Goal: Use online tool/utility: Utilize a website feature to perform a specific function

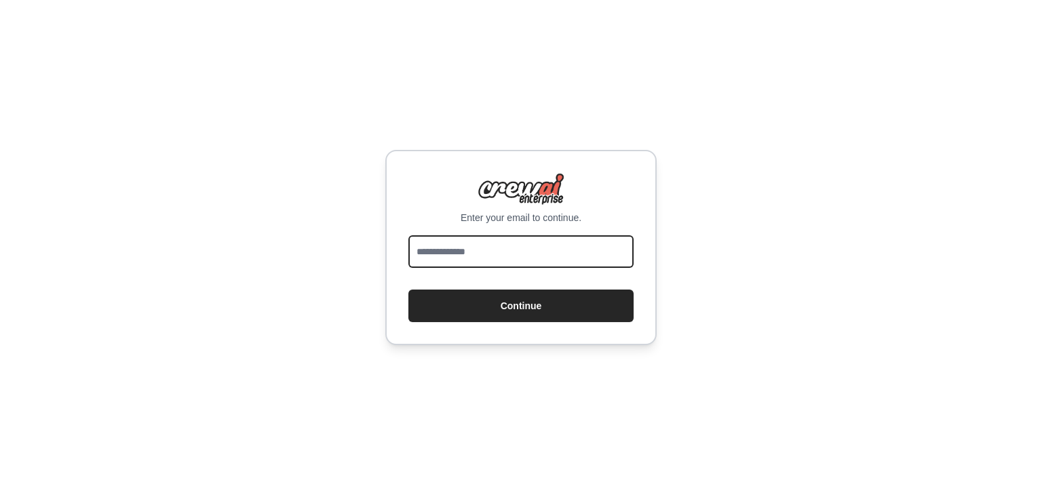
click at [464, 252] on input "email" at bounding box center [520, 251] width 225 height 33
type input "**********"
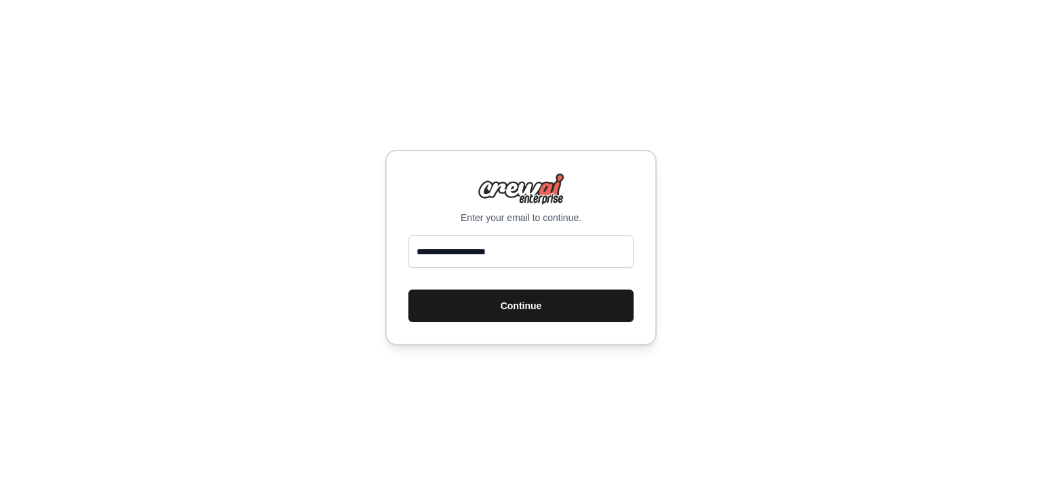
click at [516, 311] on button "Continue" at bounding box center [520, 306] width 225 height 33
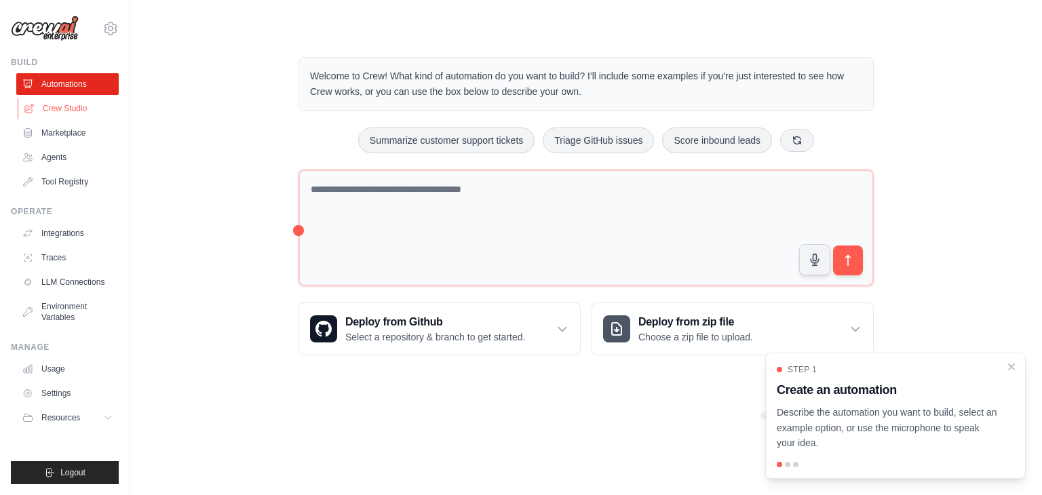
click at [51, 102] on link "Crew Studio" at bounding box center [69, 109] width 102 height 22
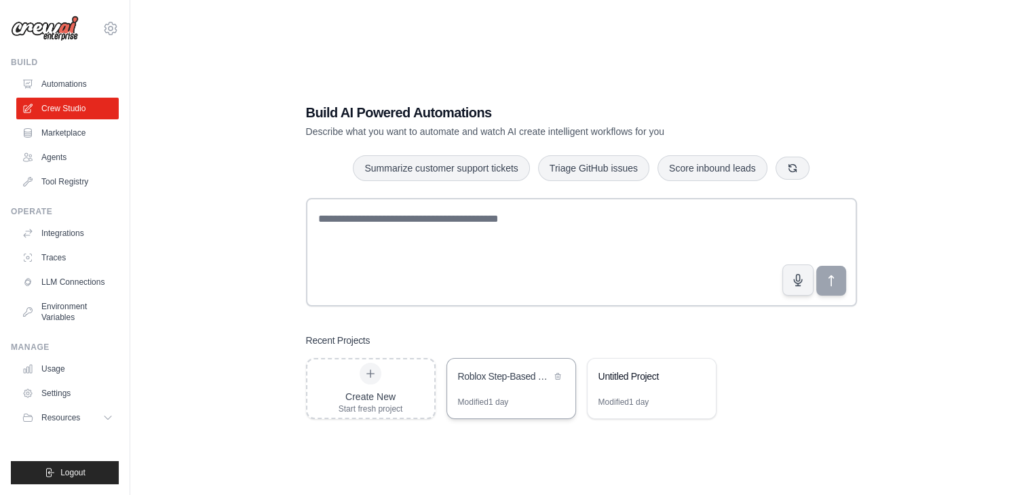
click at [484, 373] on div "Roblox Step-Based Game Development Pipeline" at bounding box center [504, 377] width 93 height 14
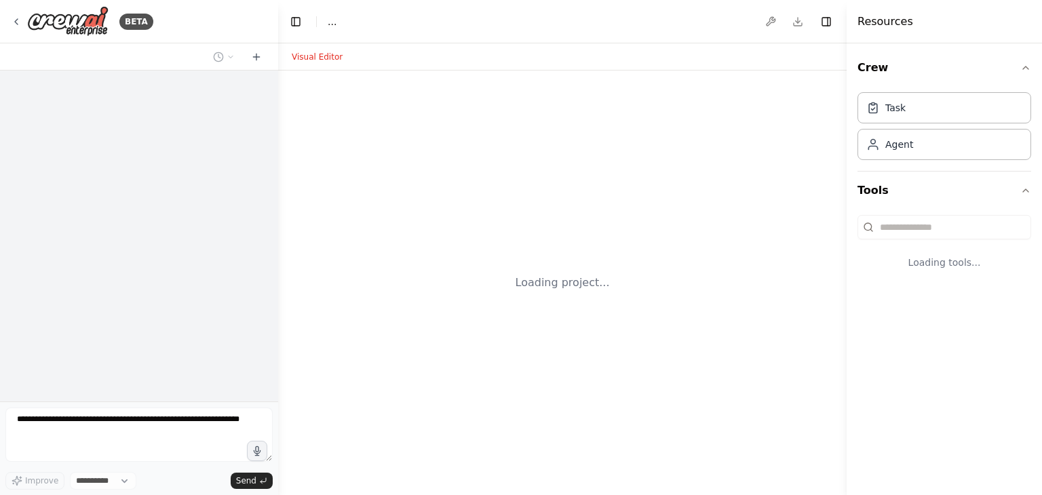
select select "****"
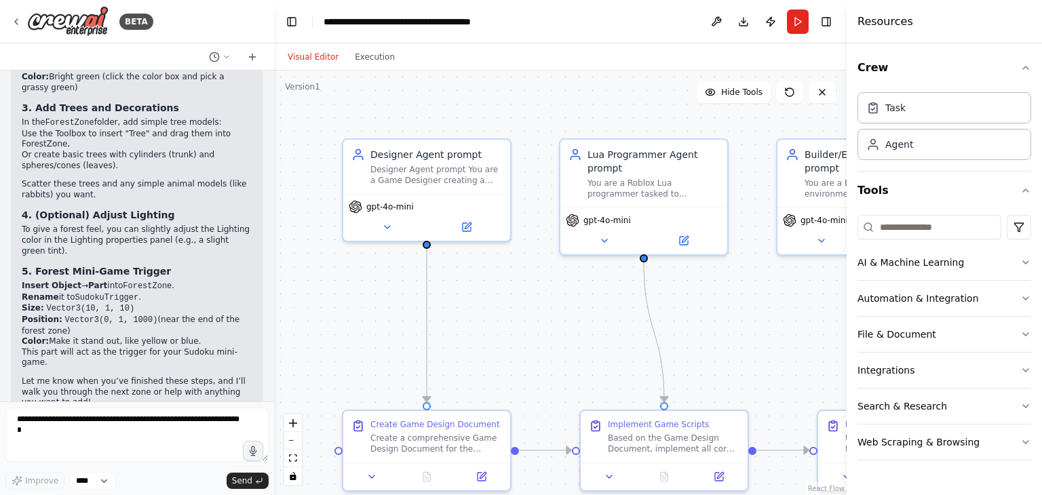
scroll to position [14532, 0]
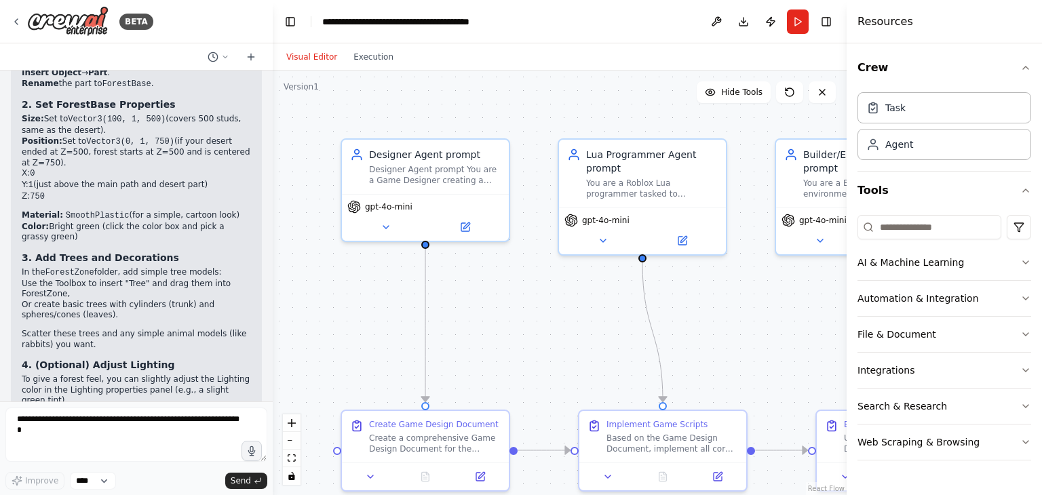
drag, startPoint x: 272, startPoint y: 383, endPoint x: 273, endPoint y: 368, distance: 14.9
click at [273, 368] on div "BETA Hello! I'm the CrewAI assistant. What kind of automation do you want to bu…" at bounding box center [521, 247] width 1042 height 495
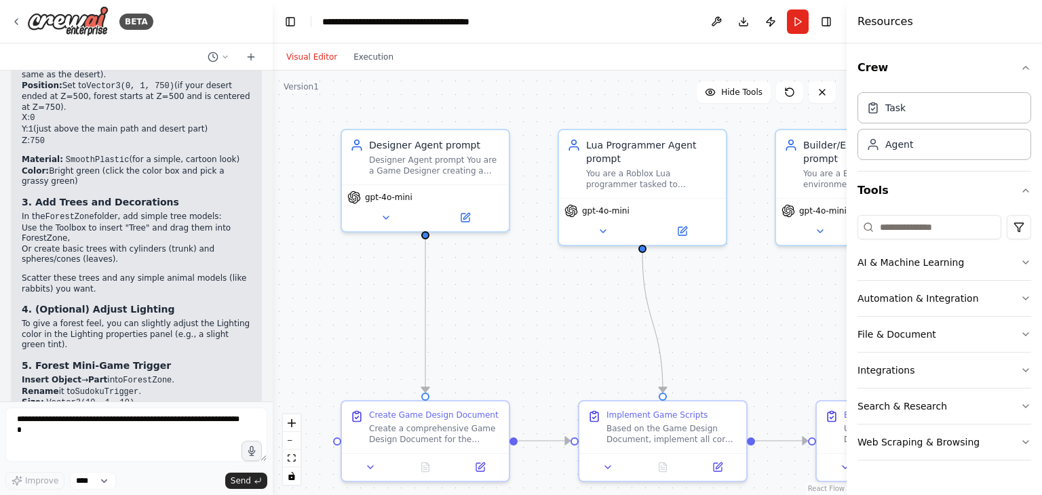
drag, startPoint x: 273, startPoint y: 368, endPoint x: 273, endPoint y: 359, distance: 9.5
click at [273, 359] on div ".deletable-edge-delete-btn { width: 20px; height: 20px; border: 0px solid #ffff…" at bounding box center [560, 283] width 574 height 425
drag, startPoint x: 24, startPoint y: 153, endPoint x: 166, endPoint y: 197, distance: 148.3
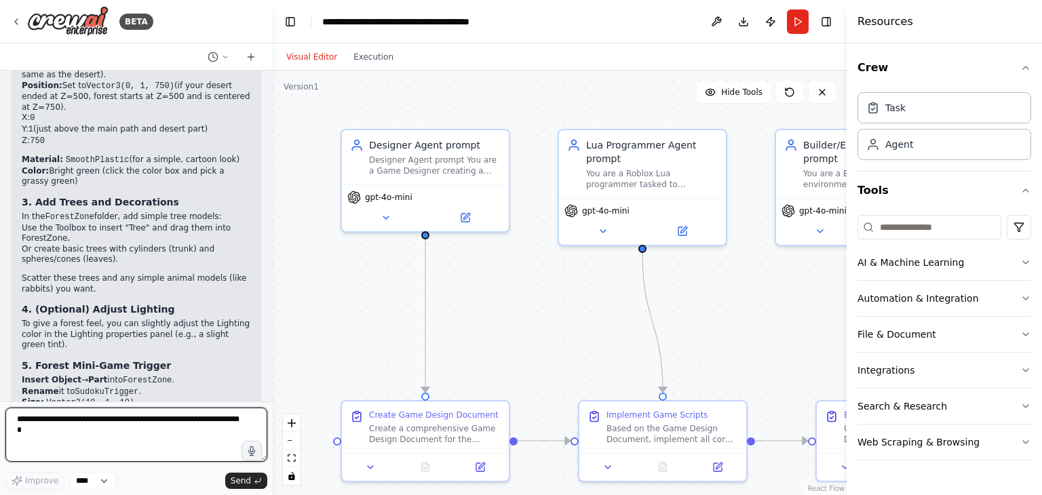
drag, startPoint x: 134, startPoint y: 182, endPoint x: 92, endPoint y: 442, distance: 263.2
click at [92, 442] on textarea at bounding box center [136, 435] width 262 height 54
click at [62, 421] on textarea "**********" at bounding box center [136, 435] width 262 height 54
click at [61, 421] on textarea "**********" at bounding box center [136, 435] width 262 height 54
click at [152, 421] on textarea "**********" at bounding box center [136, 435] width 262 height 54
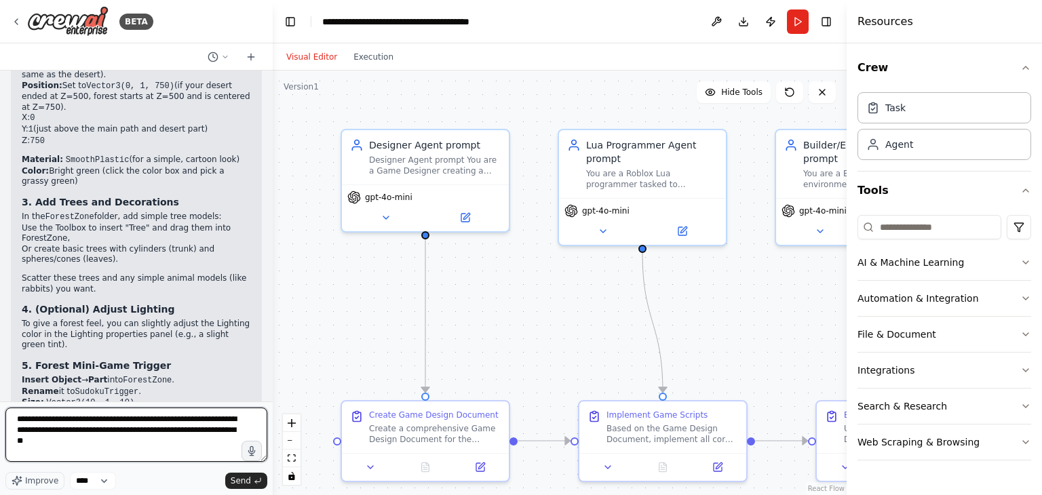
type textarea "**********"
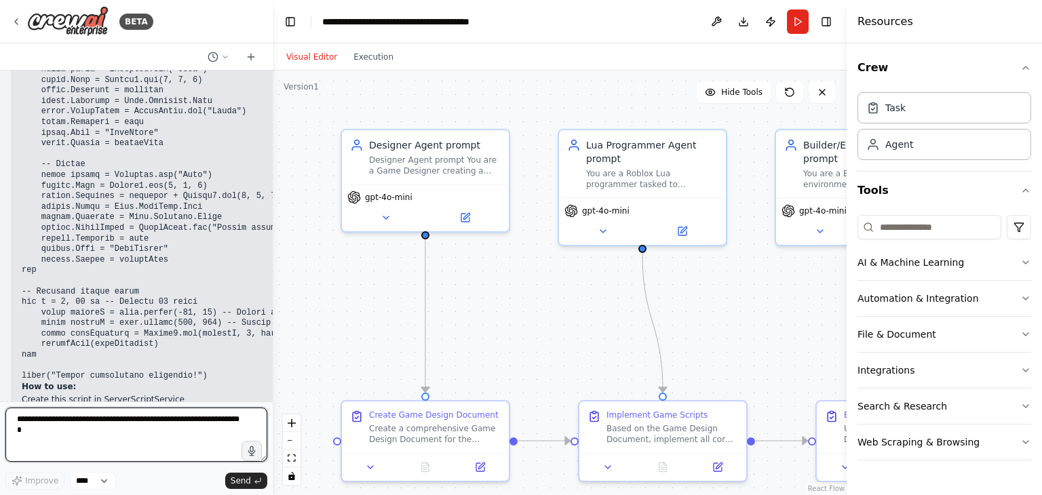
scroll to position [15507, 0]
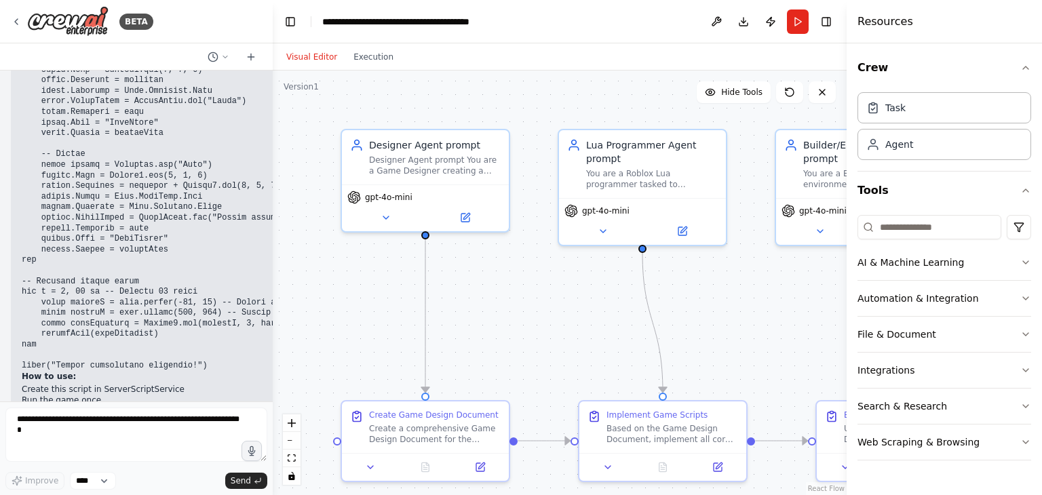
drag, startPoint x: 25, startPoint y: 90, endPoint x: 62, endPoint y: 164, distance: 82.5
copy p "Create simple desert decorations for a cartoonish game: Add basic cacti using g…"
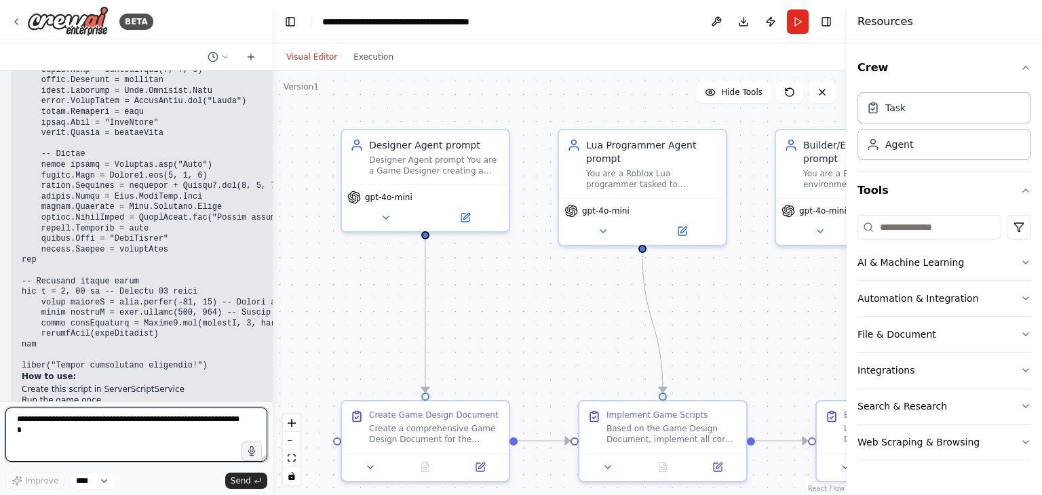
click at [157, 425] on textarea at bounding box center [136, 435] width 262 height 54
type textarea "**********"
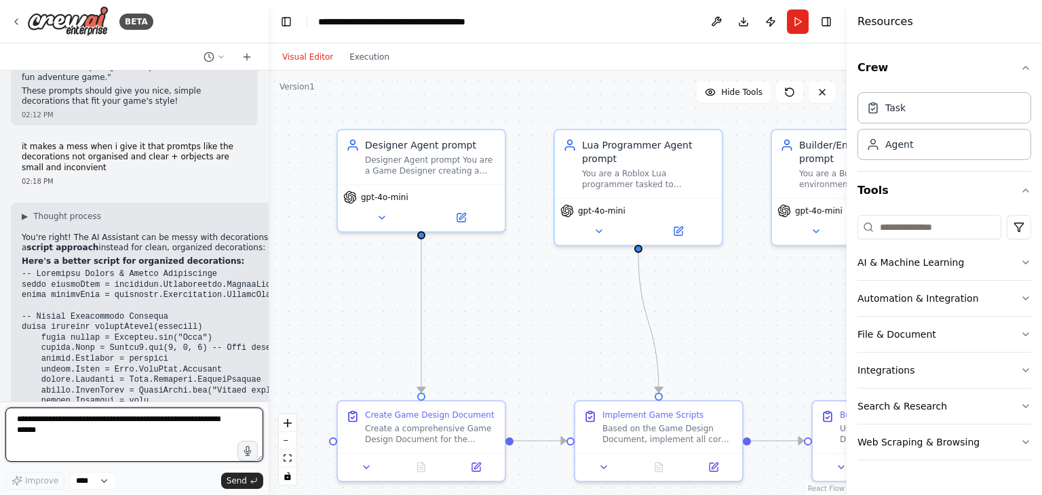
scroll to position [16432, 0]
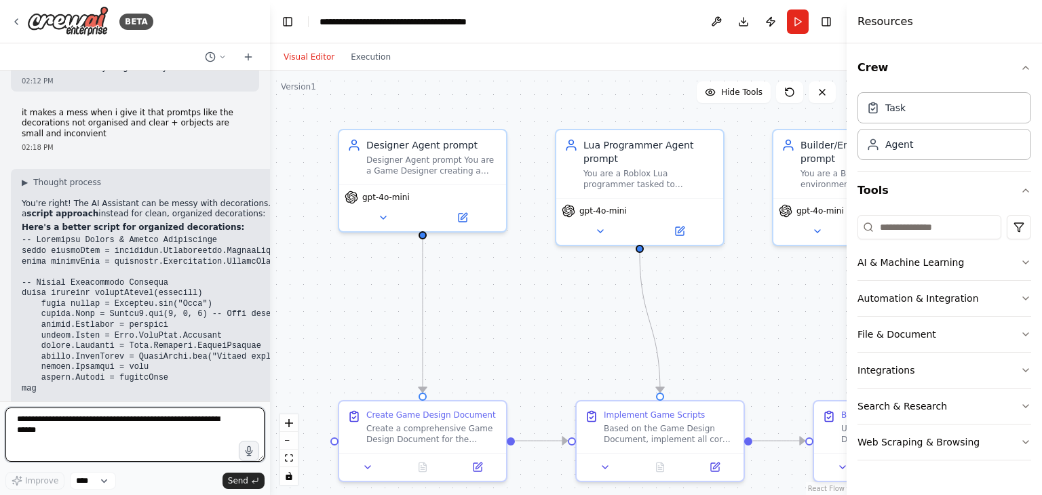
drag, startPoint x: 268, startPoint y: 386, endPoint x: 270, endPoint y: 379, distance: 7.7
click at [270, 379] on div "BETA Hello! I'm the CrewAI assistant. What kind of automation do you want to bu…" at bounding box center [521, 247] width 1042 height 495
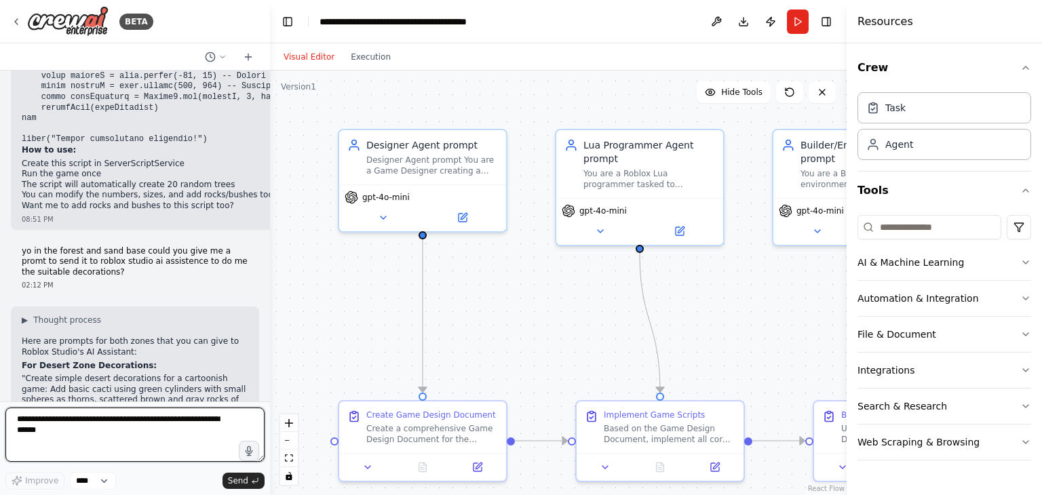
scroll to position [15882, 0]
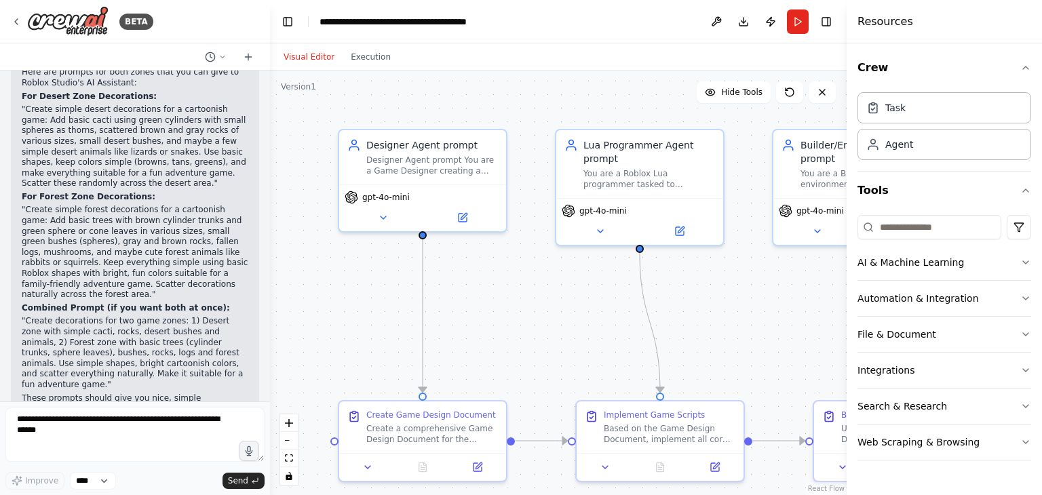
scroll to position [16069, 0]
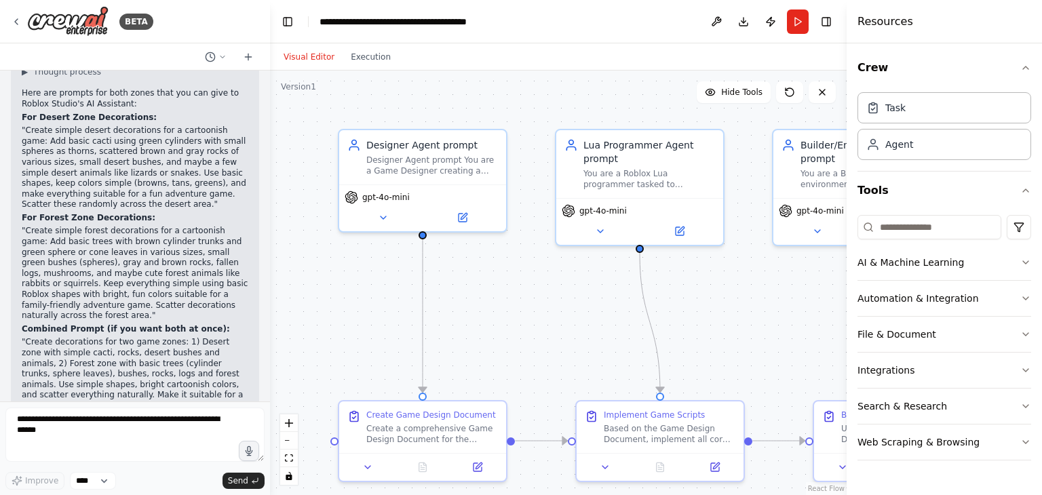
drag, startPoint x: 23, startPoint y: 315, endPoint x: 133, endPoint y: 227, distance: 140.9
copy code "local function createCactus(position) local cactus = Instance.new("Part") cactu…"
drag, startPoint x: 22, startPoint y: 252, endPoint x: 157, endPoint y: 337, distance: 159.5
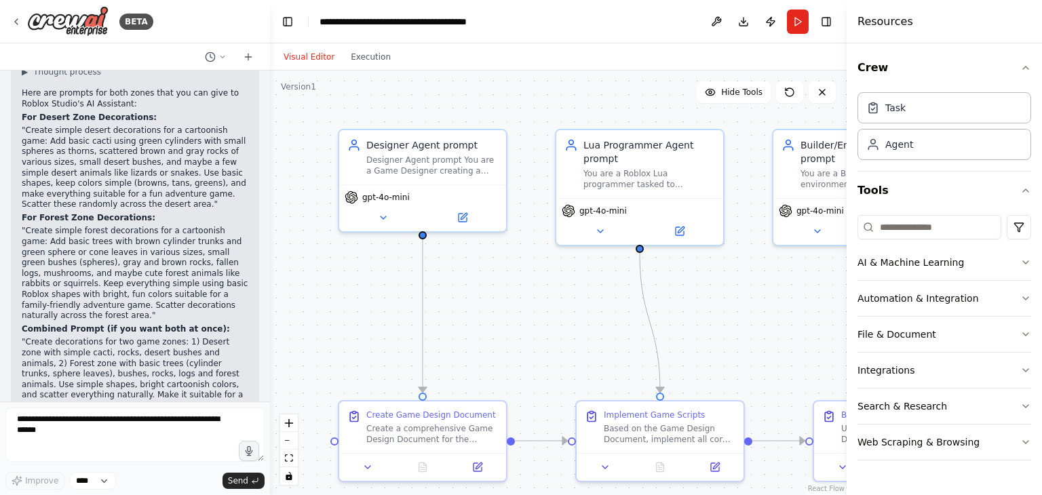
copy code "local function createTree(position) -- Trunk local trunk = Instance.new("Part")…"
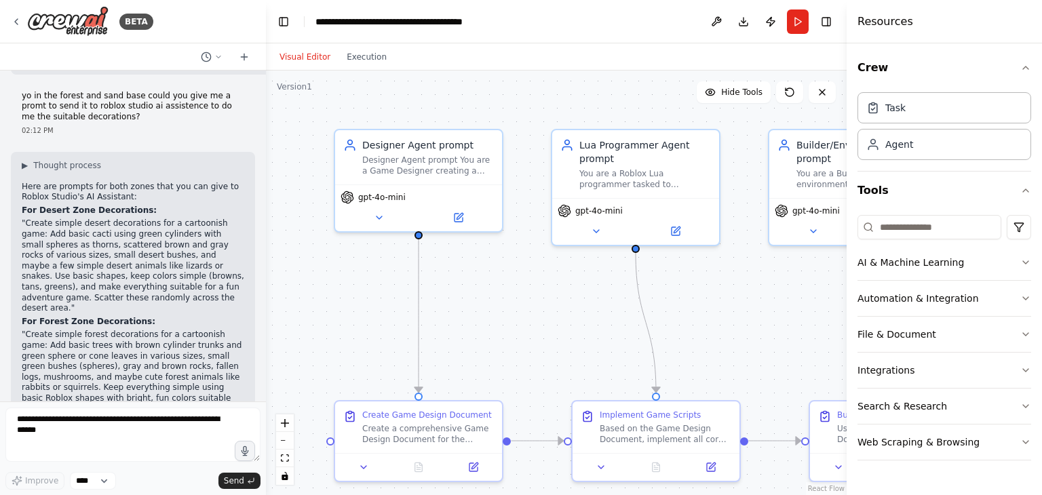
scroll to position [16154, 0]
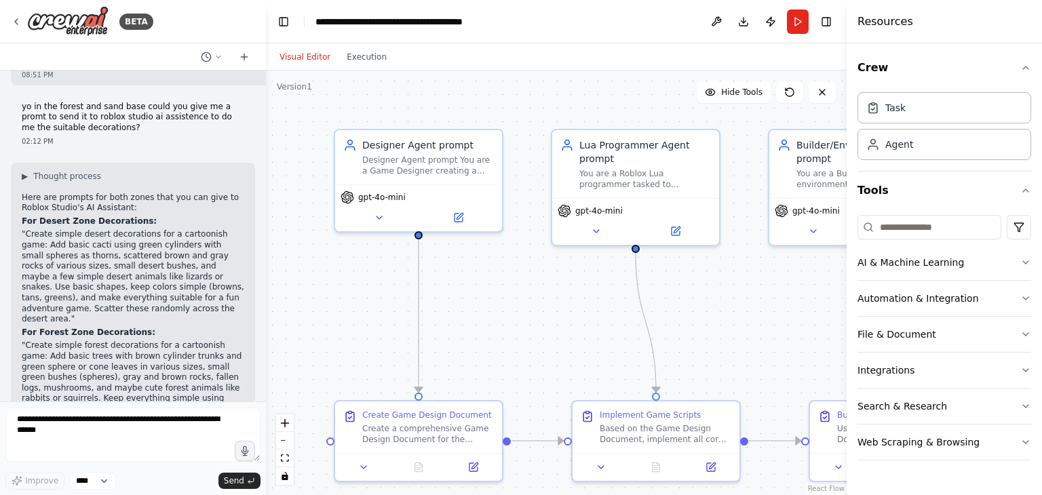
click at [266, 381] on div "BETA Hello! I'm the CrewAI assistant. What kind of automation do you want to bu…" at bounding box center [521, 247] width 1042 height 495
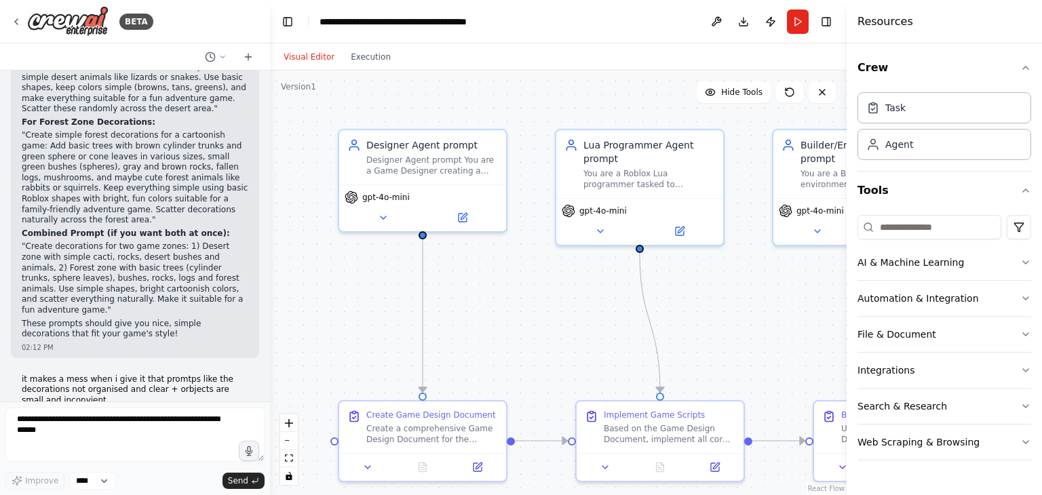
drag, startPoint x: 261, startPoint y: 373, endPoint x: 270, endPoint y: 378, distance: 10.4
click at [270, 378] on div "BETA Hello! I'm the CrewAI assistant. What kind of automation do you want to bu…" at bounding box center [521, 247] width 1042 height 495
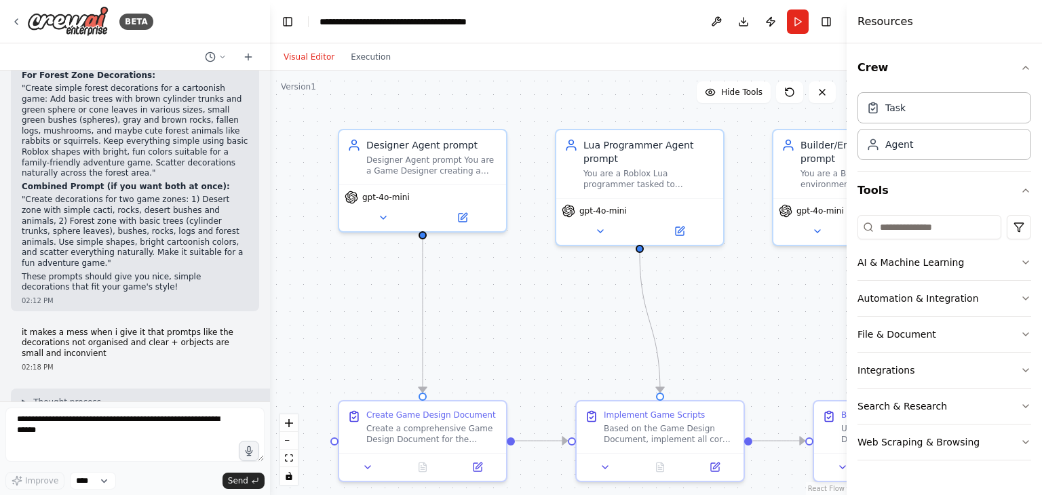
scroll to position [16242, 0]
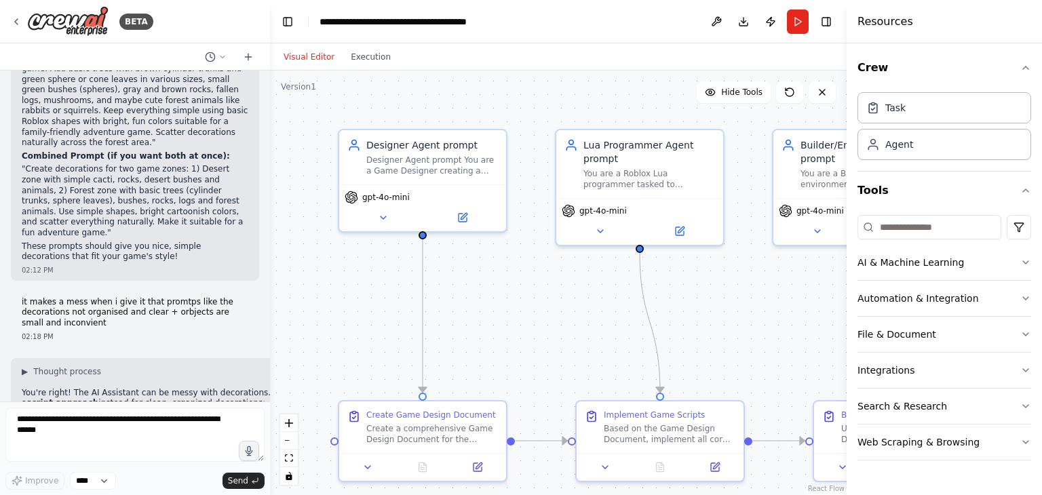
drag, startPoint x: 39, startPoint y: 194, endPoint x: 164, endPoint y: 266, distance: 144.7
copy code "local leaves = Instance.new("Part") leaves.Size = Vector3.new(10, 8, 10) -- Muc…"
drag, startPoint x: 35, startPoint y: 290, endPoint x: 49, endPoint y: 288, distance: 13.6
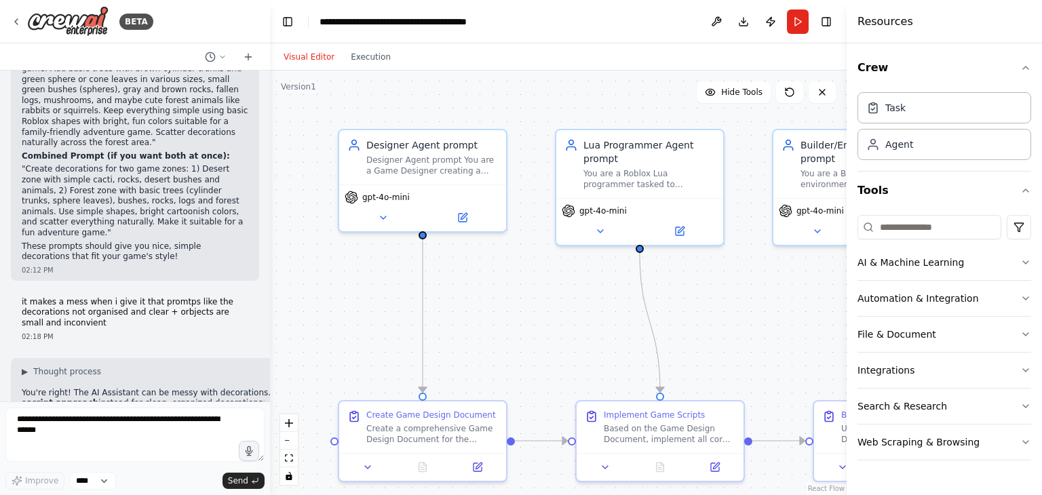
drag, startPoint x: 36, startPoint y: 291, endPoint x: 174, endPoint y: 282, distance: 138.1
drag, startPoint x: 21, startPoint y: 293, endPoint x: 149, endPoint y: 375, distance: 152.3
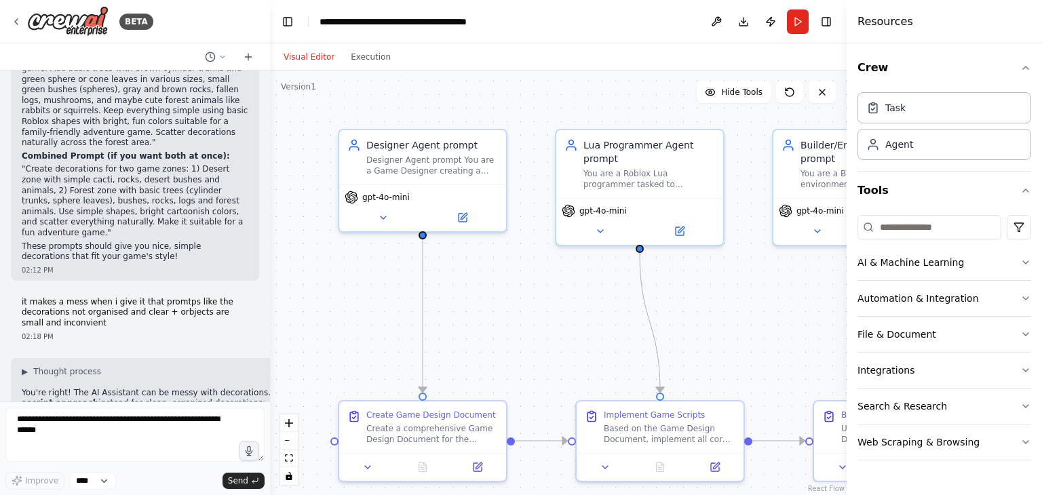
copy code "-- ORGANIZED placement (not random mess) -- Desert: Place cacti in a grid patte…"
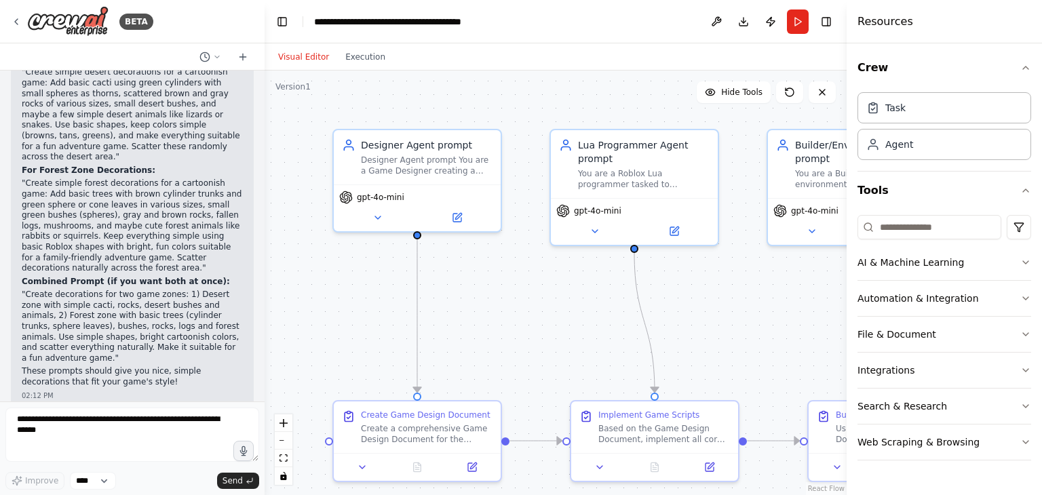
click at [267, 383] on div "BETA Hello! I'm the CrewAI assistant. What kind of automation do you want to bu…" at bounding box center [521, 247] width 1042 height 495
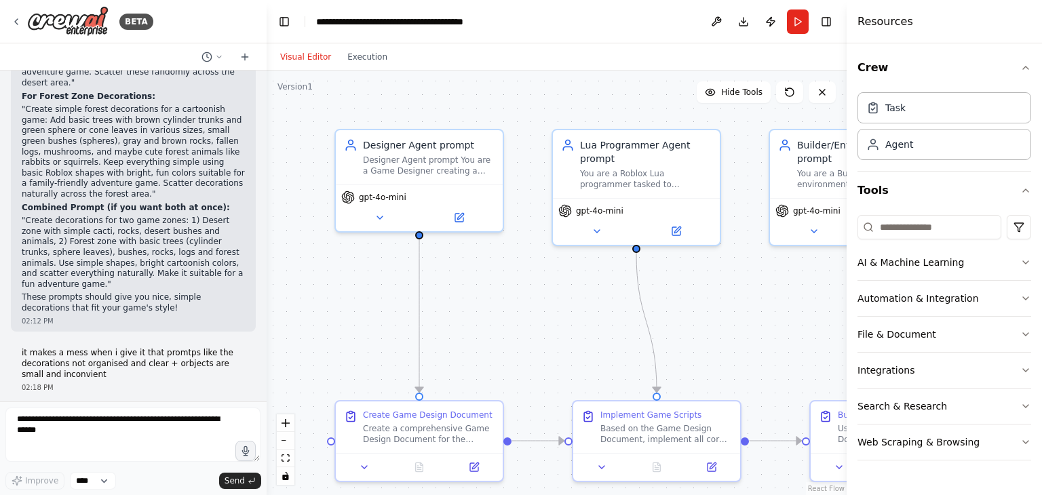
scroll to position [16296, 0]
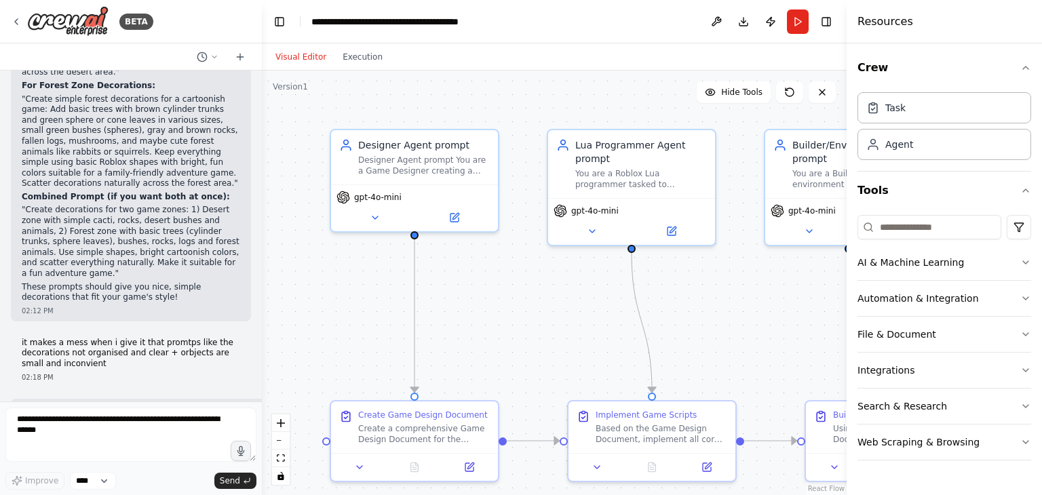
drag, startPoint x: 261, startPoint y: 377, endPoint x: 262, endPoint y: 385, distance: 8.8
click at [262, 385] on div "BETA Hello! I'm the CrewAI assistant. What kind of automation do you want to bu…" at bounding box center [521, 247] width 1042 height 495
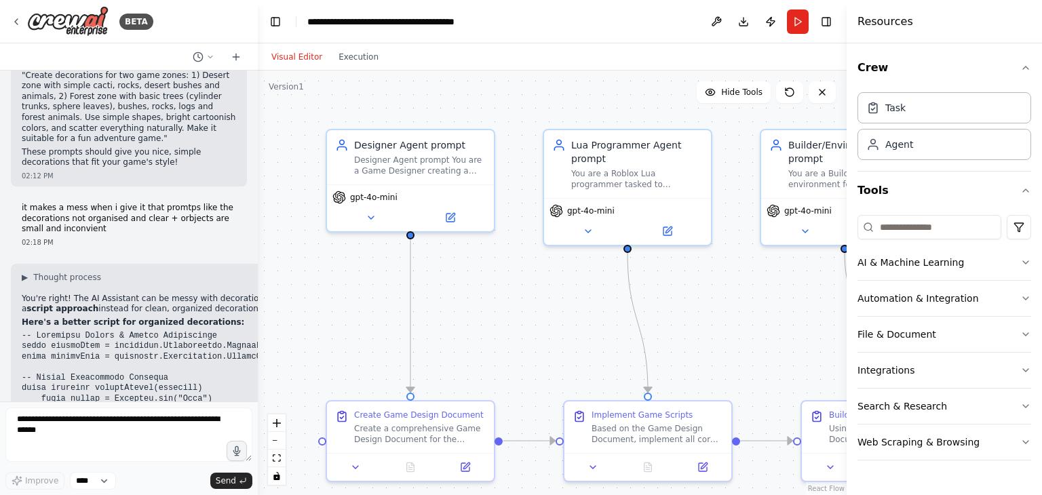
scroll to position [16729, 0]
click at [259, 385] on div "BETA Hello! I'm the CrewAI assistant. What kind of automation do you want to bu…" at bounding box center [521, 247] width 1042 height 495
drag, startPoint x: 18, startPoint y: 206, endPoint x: 127, endPoint y: 286, distance: 135.0
copy code "-- Forest: Place trees in organized rows for x = -45, 45, 15 do -- Every 15 stu…"
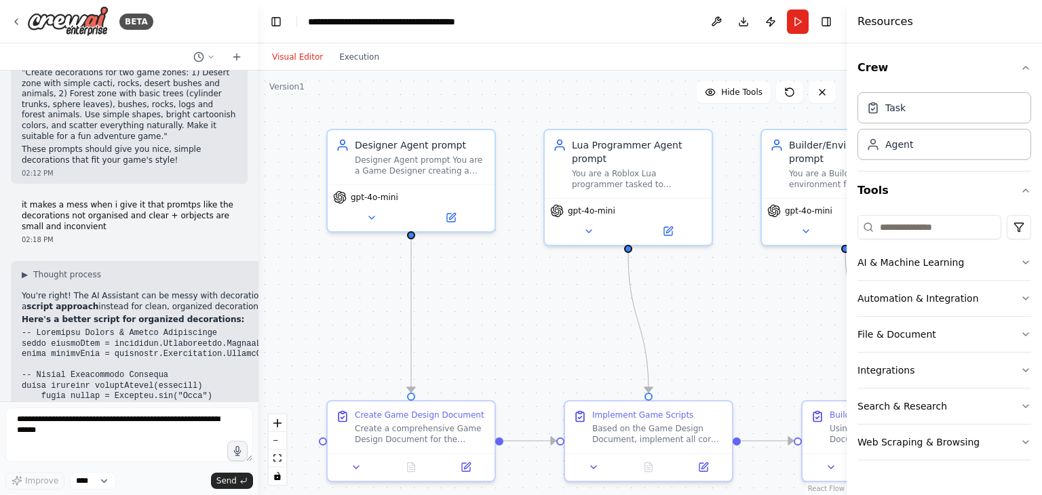
drag, startPoint x: 24, startPoint y: 217, endPoint x: 193, endPoint y: 275, distance: 179.4
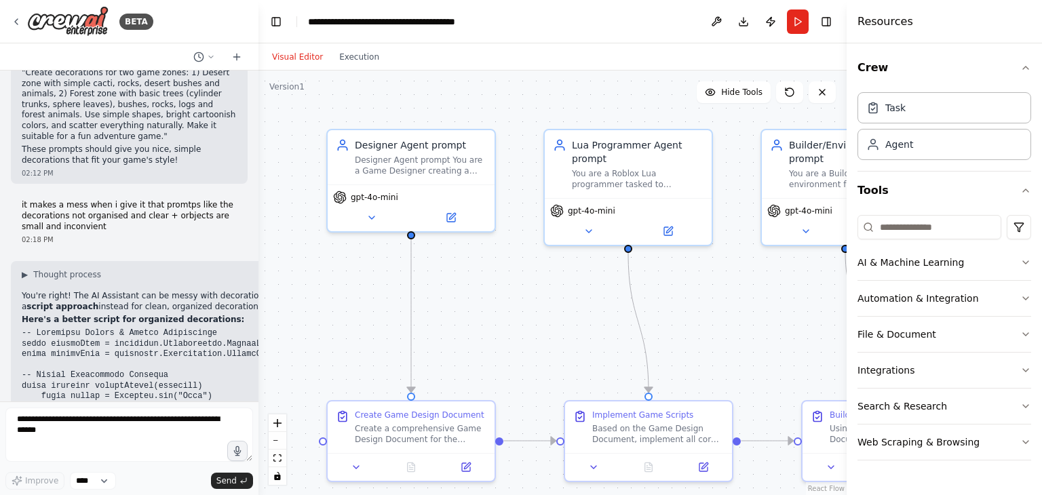
drag, startPoint x: 71, startPoint y: 207, endPoint x: 203, endPoint y: 286, distance: 153.4
copy code "Place trees in organized rows for x = -45, 45, 15 do -- Every 15 studs for z = …"
drag, startPoint x: 21, startPoint y: 123, endPoint x: 231, endPoint y: 187, distance: 219.8
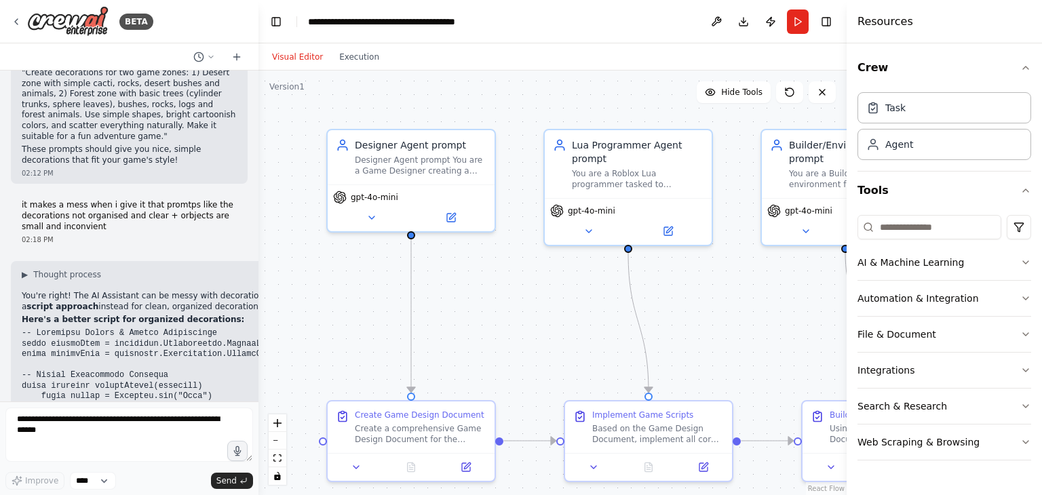
copy code "for x = -40, 40, 20 do -- Every 20 studs for z = 520, 980, 30 do -- Every 30 st…"
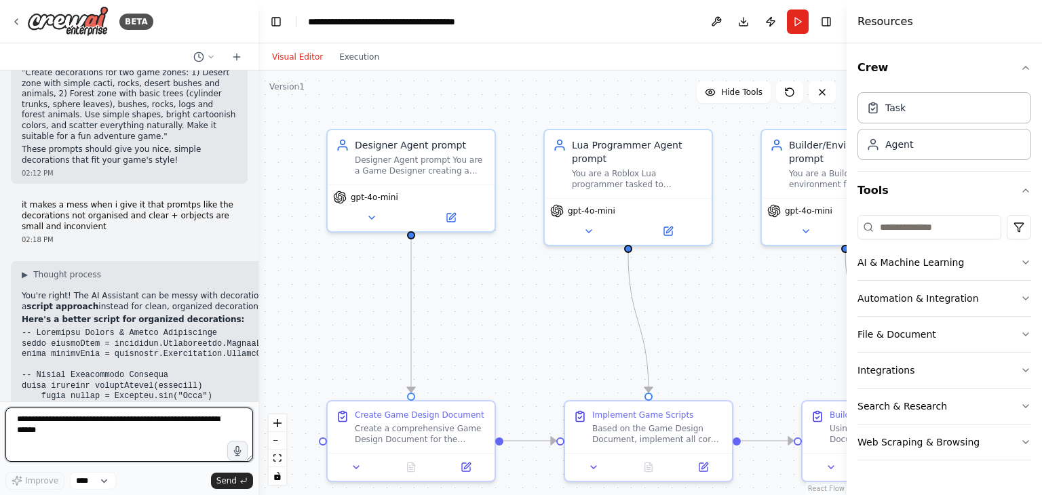
click at [74, 418] on textarea at bounding box center [129, 435] width 248 height 54
type textarea "**********"
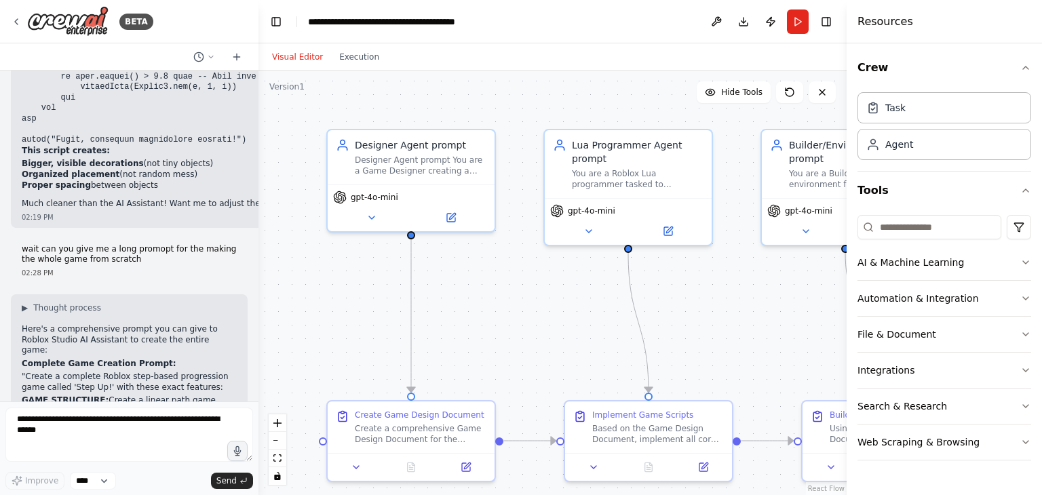
scroll to position [17525, 0]
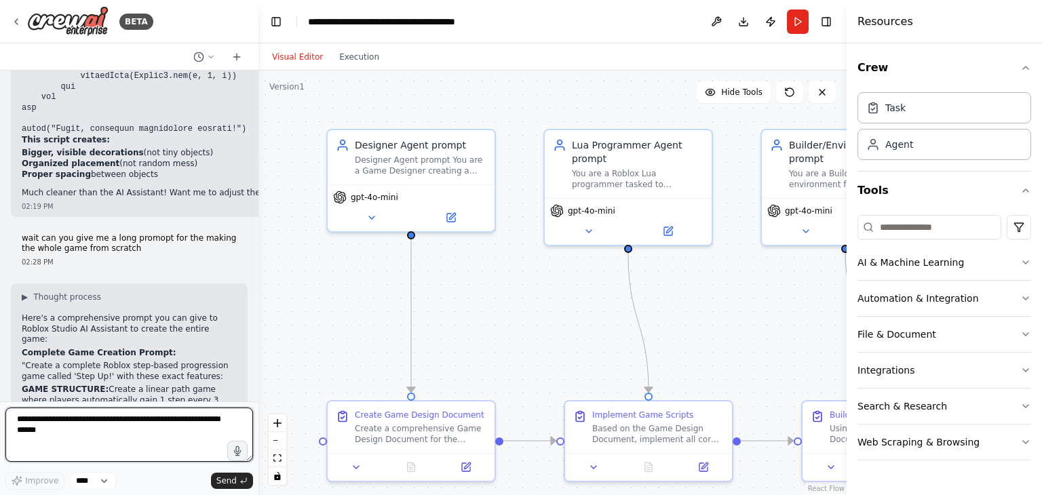
click at [253, 379] on div at bounding box center [255, 247] width 5 height 495
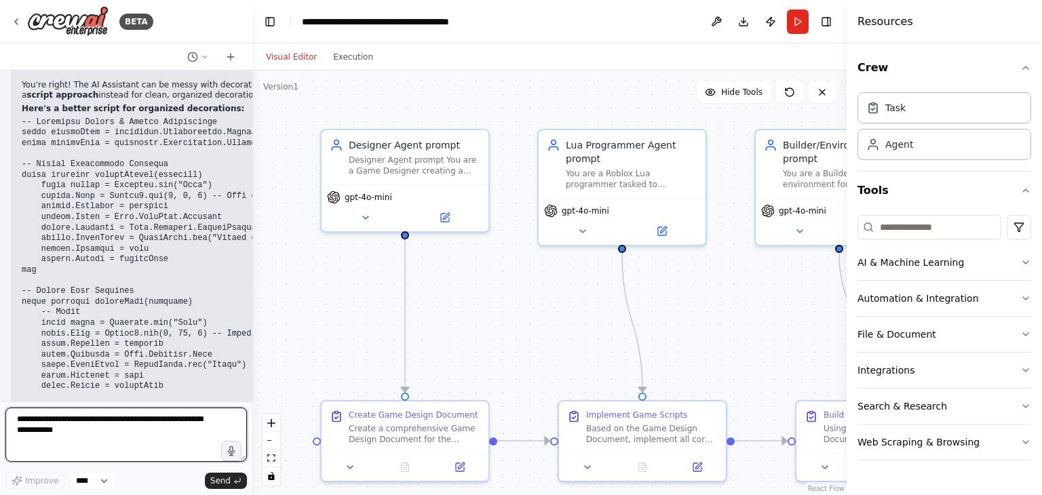
scroll to position [17170, 0]
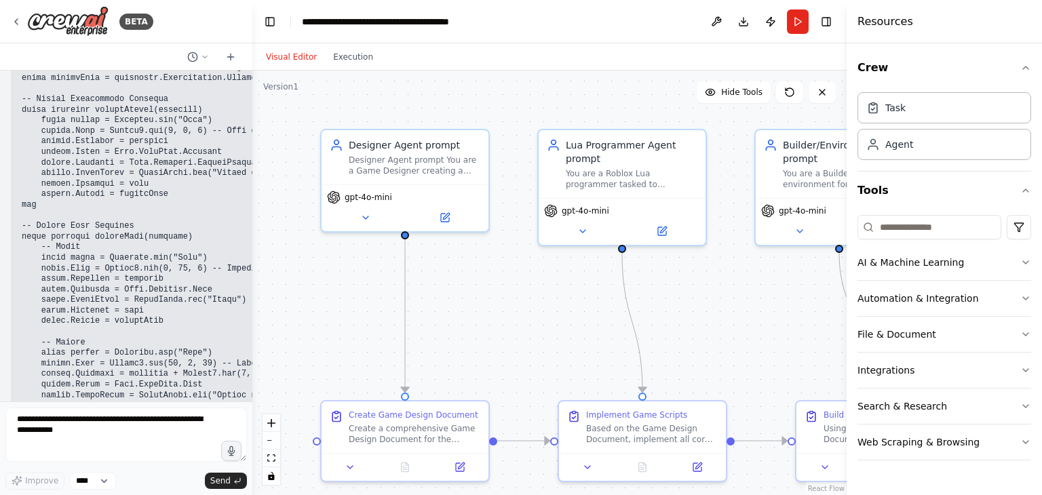
drag, startPoint x: 24, startPoint y: 250, endPoint x: 205, endPoint y: 326, distance: 196.5
copy blockquote "Create a complete Roblox step-based progression game called 'Step Up!' with the…"
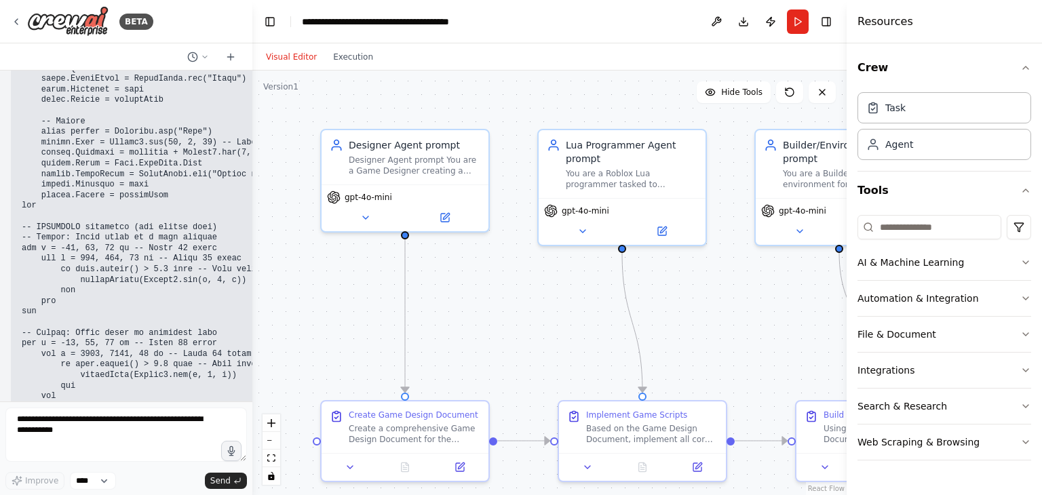
scroll to position [17416, 0]
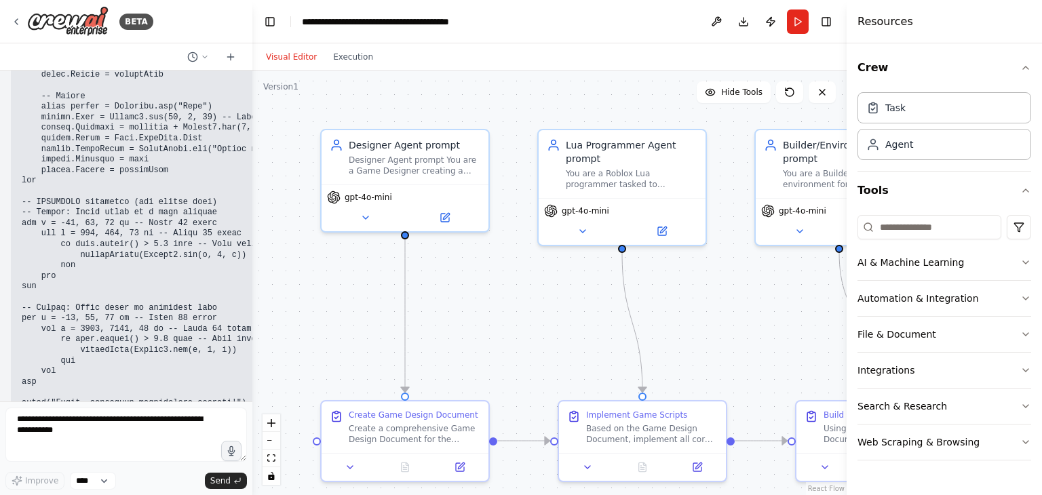
drag, startPoint x: 22, startPoint y: 340, endPoint x: 198, endPoint y: 225, distance: 210.4
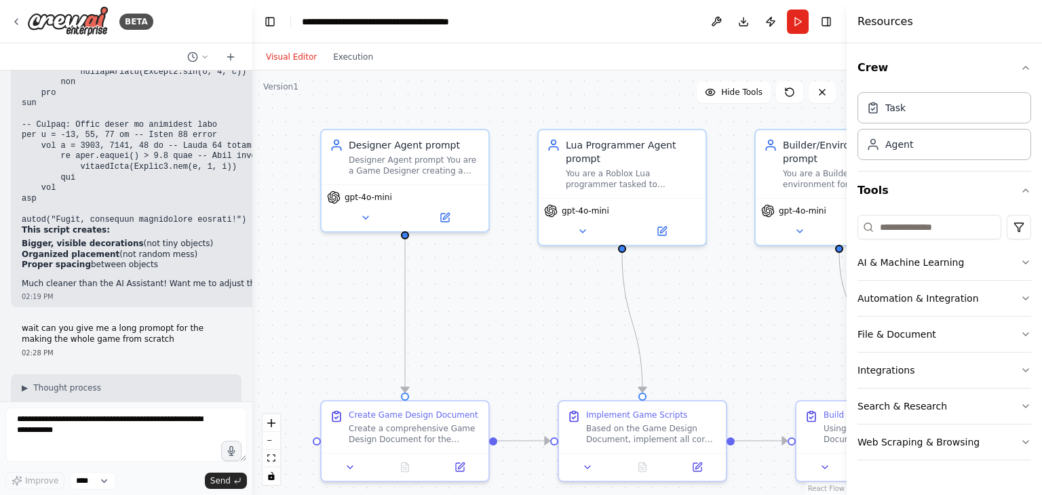
scroll to position [17661, 0]
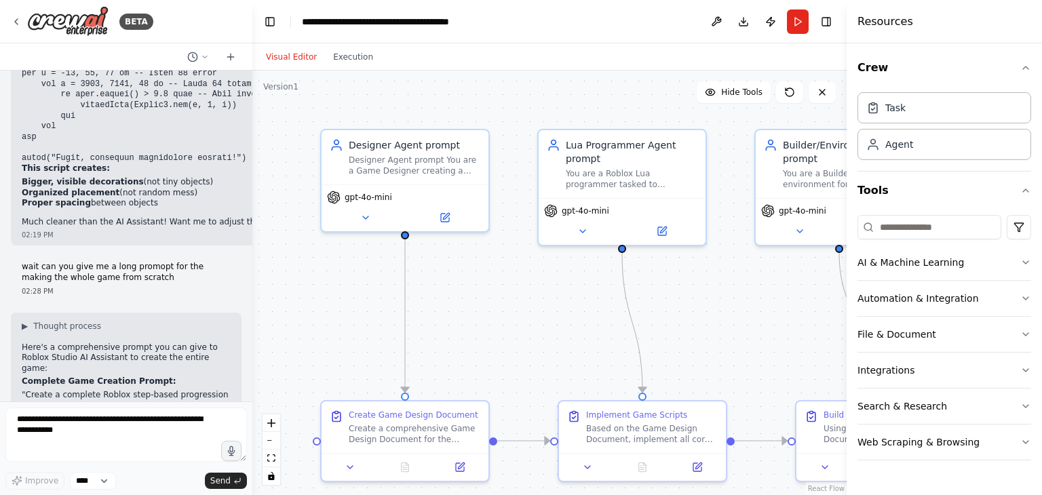
drag, startPoint x: 20, startPoint y: 242, endPoint x: 204, endPoint y: 246, distance: 183.9
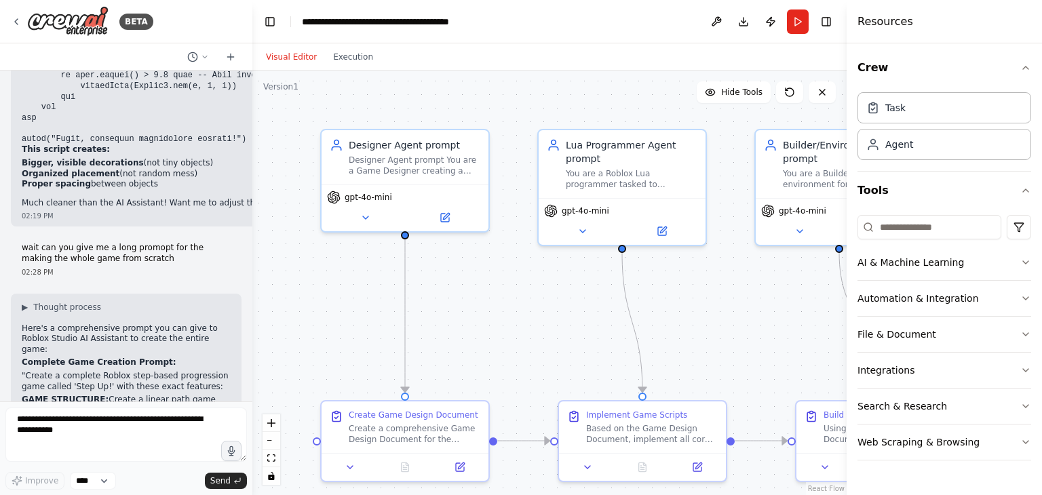
scroll to position [17698, 0]
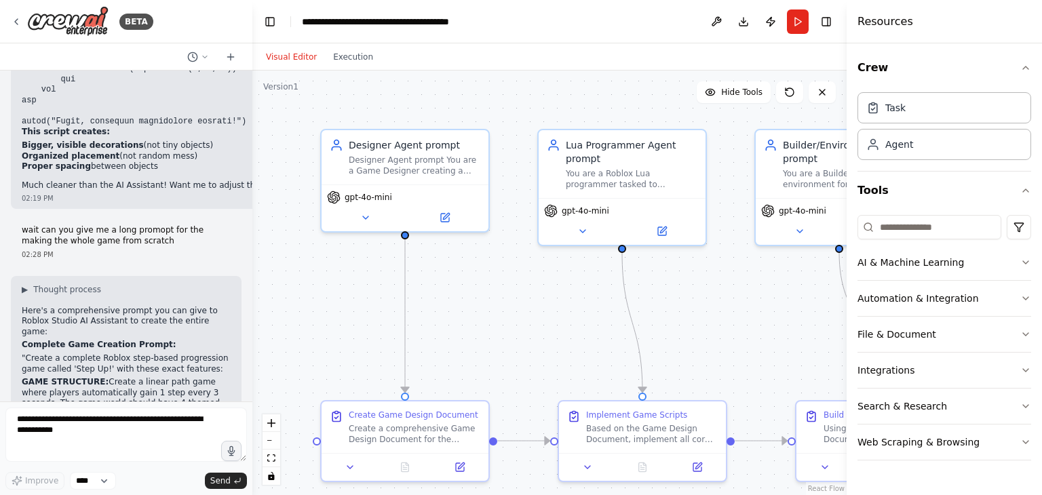
drag, startPoint x: 19, startPoint y: 263, endPoint x: 161, endPoint y: 332, distance: 157.8
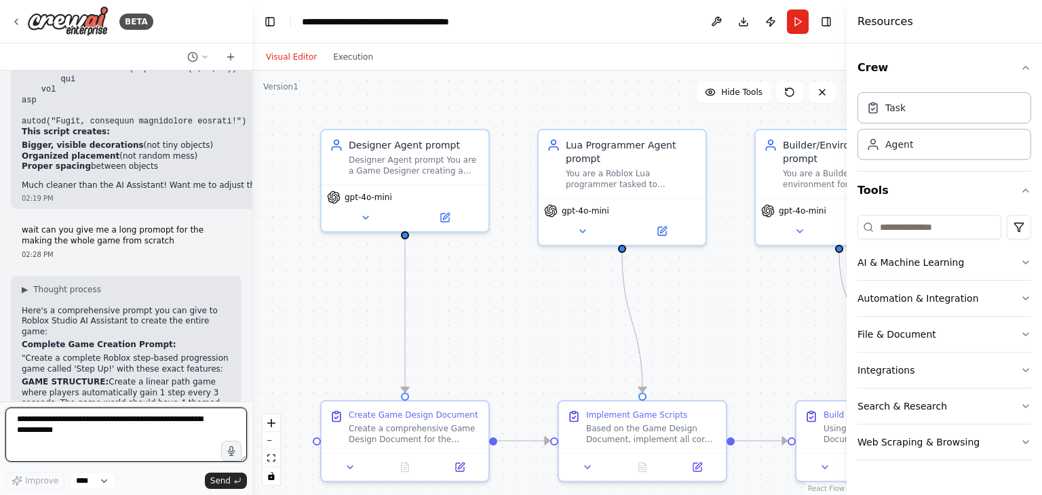
click at [183, 418] on textarea at bounding box center [126, 435] width 242 height 54
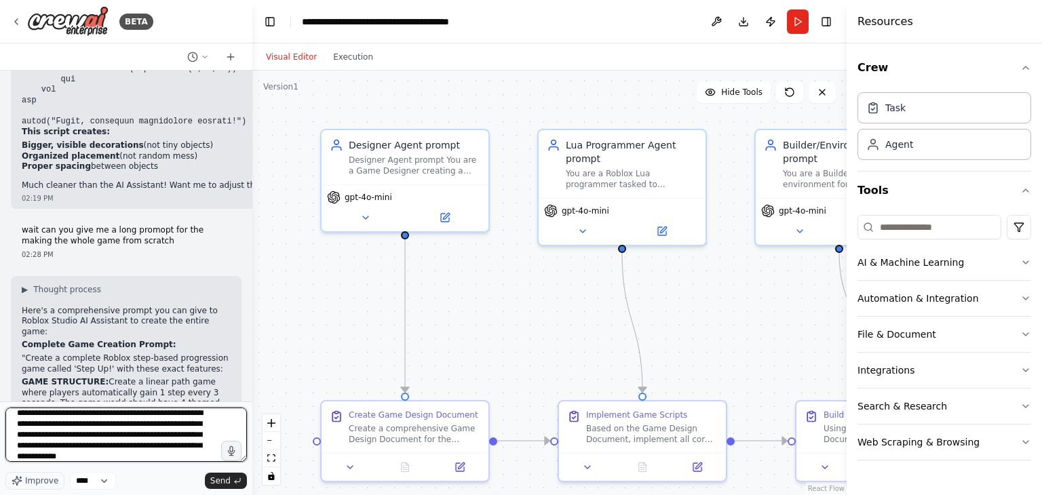
type textarea "**********"
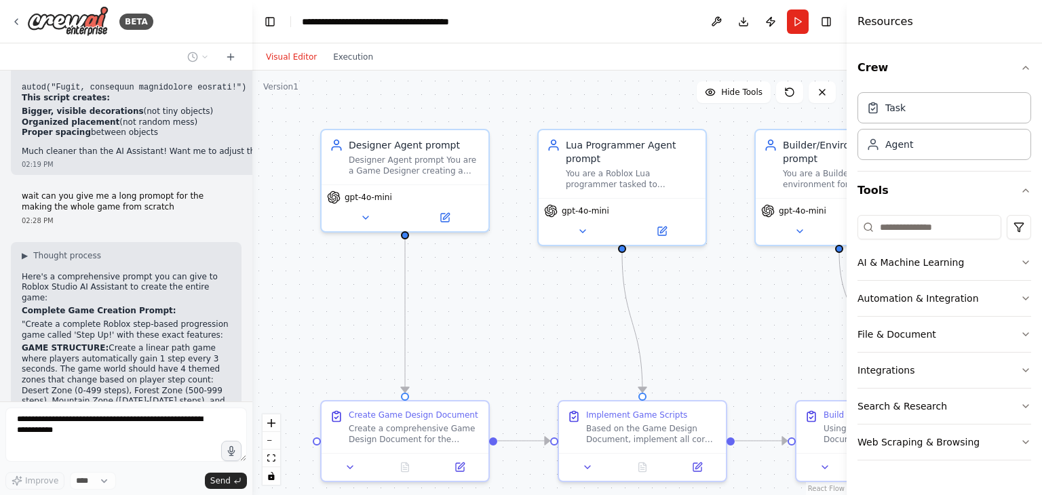
scroll to position [17821, 0]
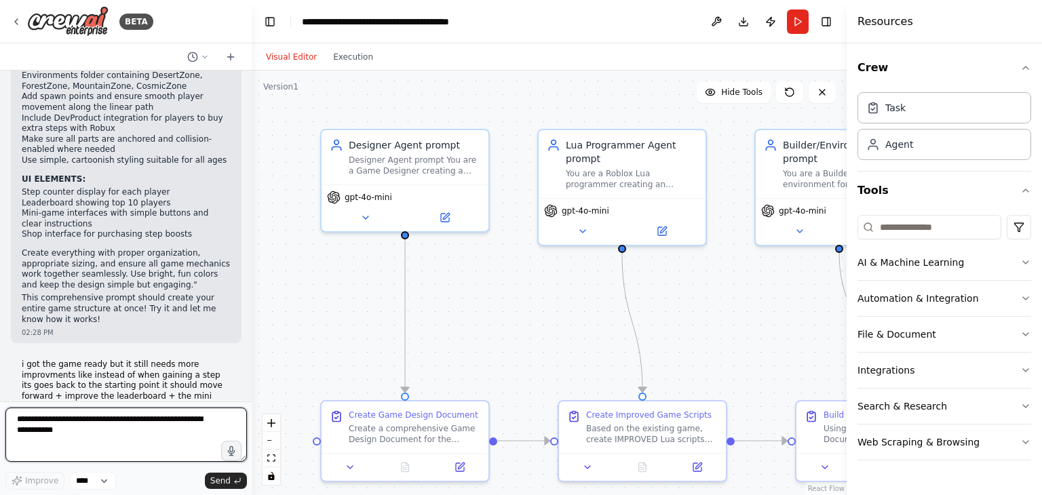
scroll to position [18434, 0]
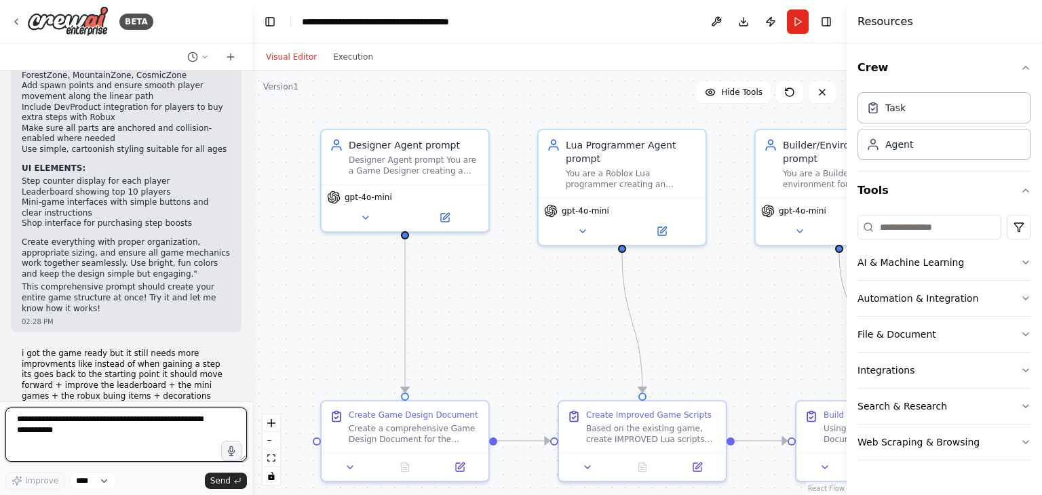
click at [168, 426] on textarea at bounding box center [126, 435] width 242 height 54
type textarea "**********"
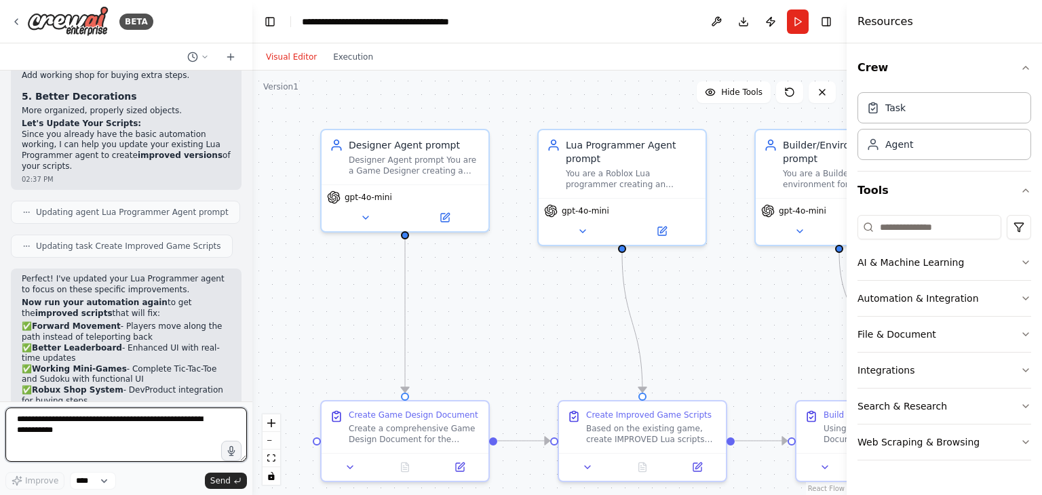
scroll to position [19020, 0]
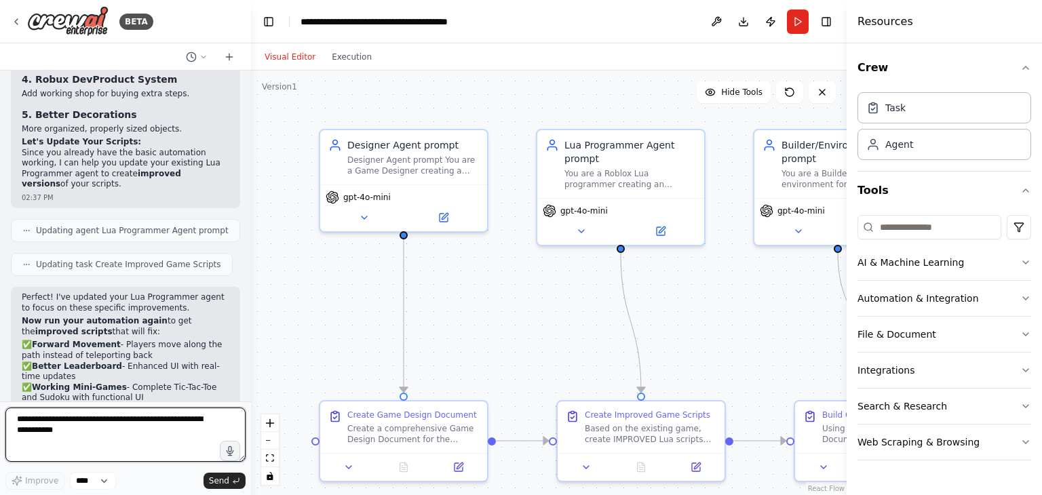
drag, startPoint x: 249, startPoint y: 383, endPoint x: 253, endPoint y: 362, distance: 22.1
click at [252, 362] on div "BETA Hello! I'm the CrewAI assistant. What kind of automation do you want to bu…" at bounding box center [521, 247] width 1042 height 495
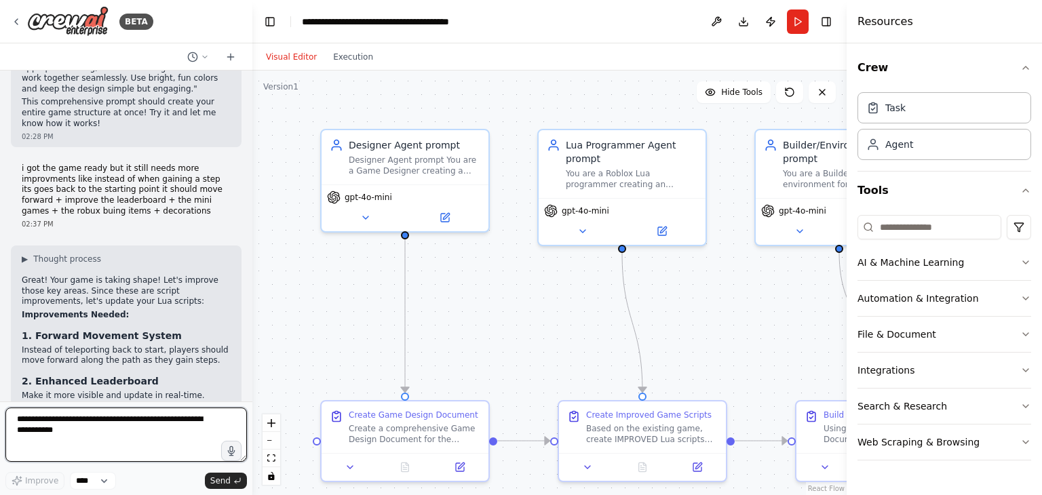
scroll to position [18654, 0]
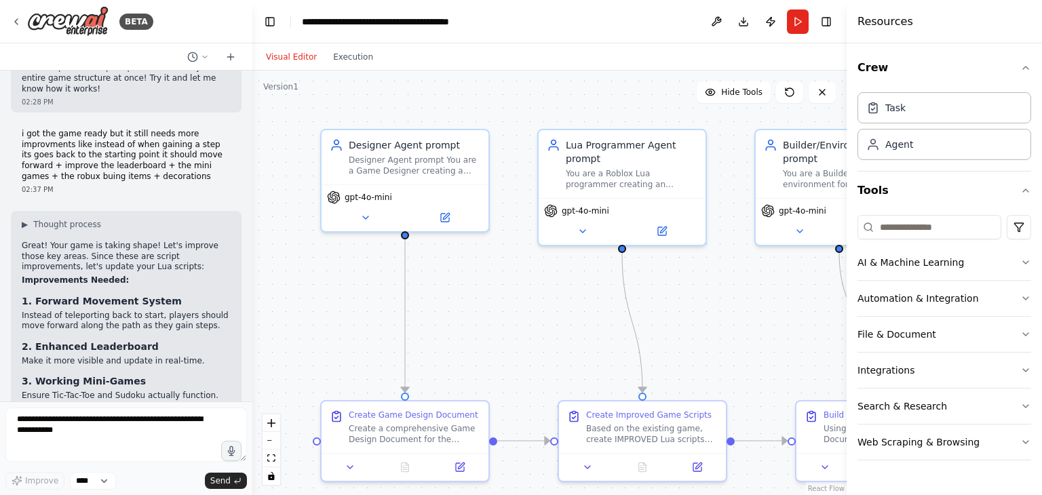
drag, startPoint x: 31, startPoint y: 294, endPoint x: 208, endPoint y: 373, distance: 194.1
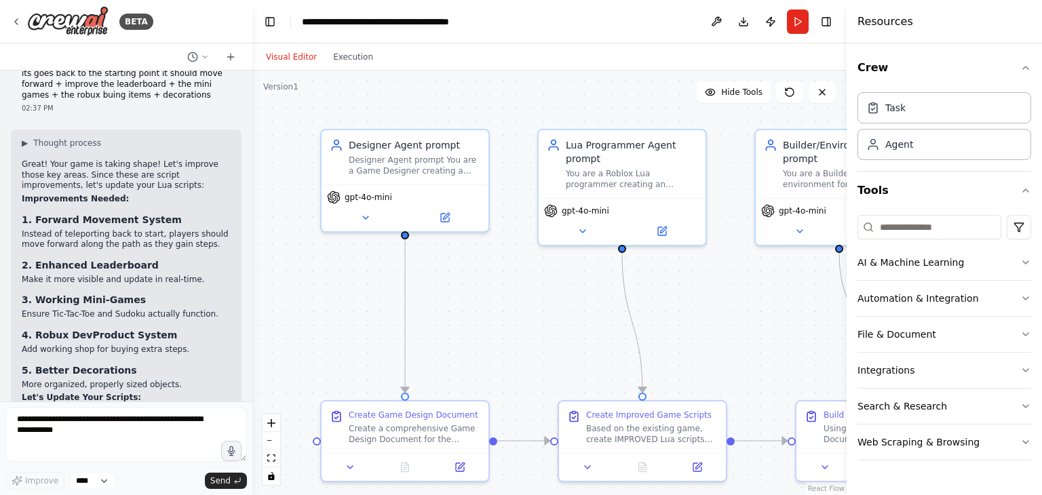
scroll to position [18762, 0]
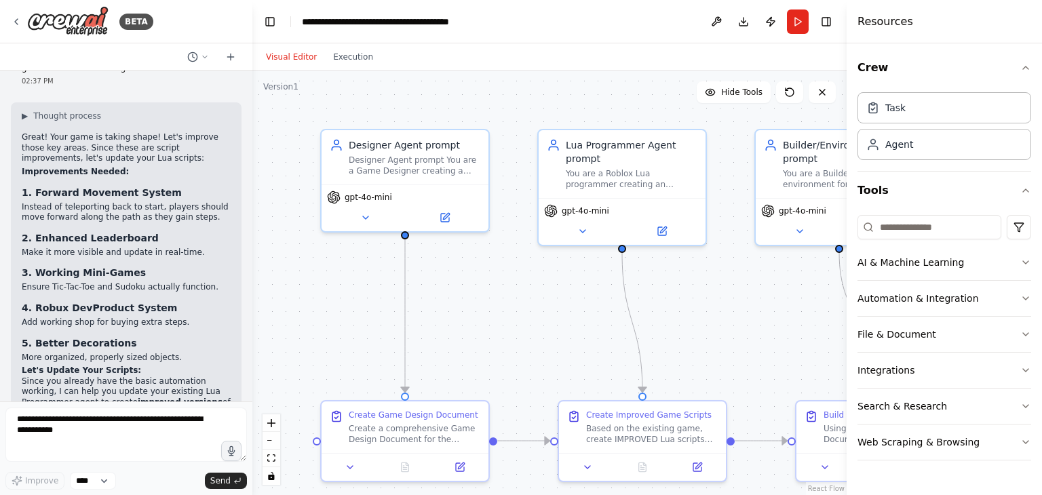
drag, startPoint x: 29, startPoint y: 275, endPoint x: 195, endPoint y: 353, distance: 183.4
click at [247, 379] on div at bounding box center [249, 247] width 5 height 495
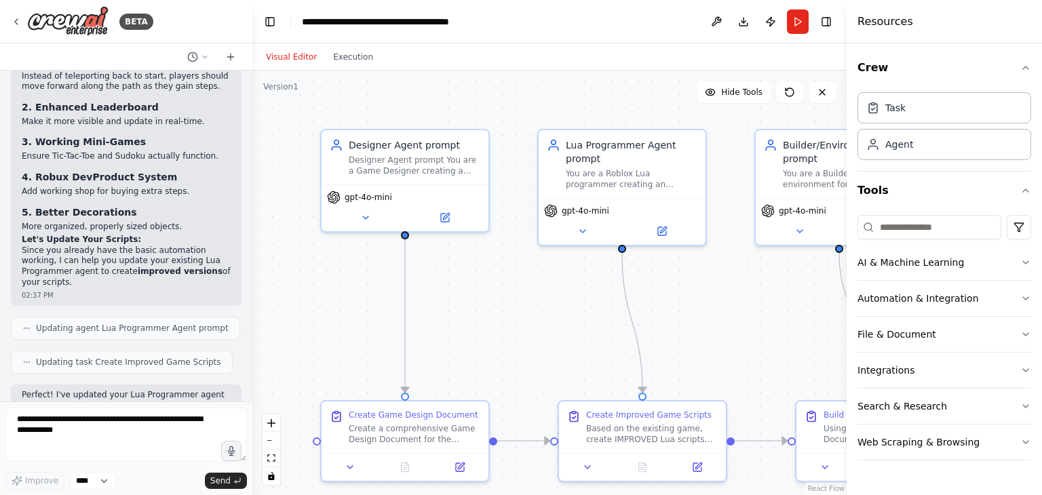
scroll to position [18928, 0]
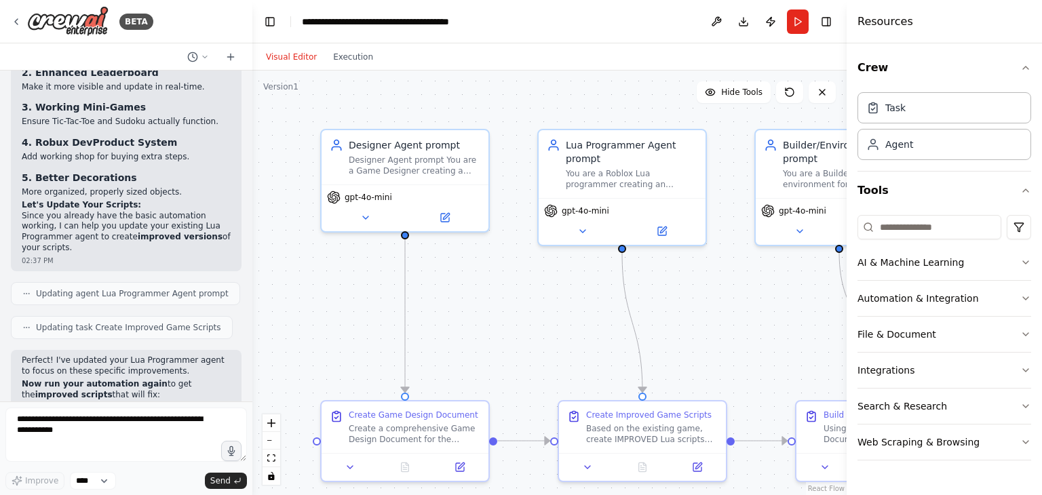
drag, startPoint x: 32, startPoint y: 196, endPoint x: 151, endPoint y: 266, distance: 138.4
drag, startPoint x: 24, startPoint y: 208, endPoint x: 164, endPoint y: 261, distance: 148.6
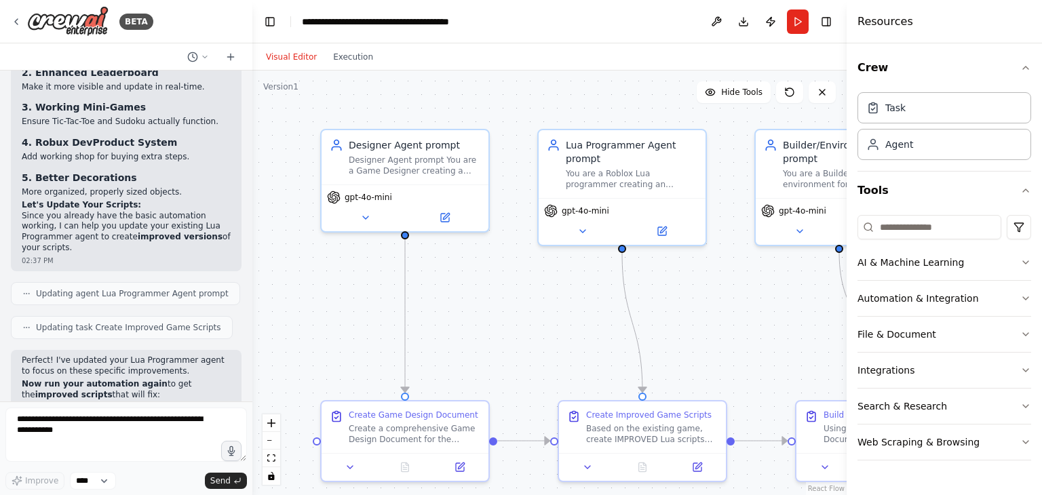
drag, startPoint x: 23, startPoint y: 284, endPoint x: 82, endPoint y: 337, distance: 78.8
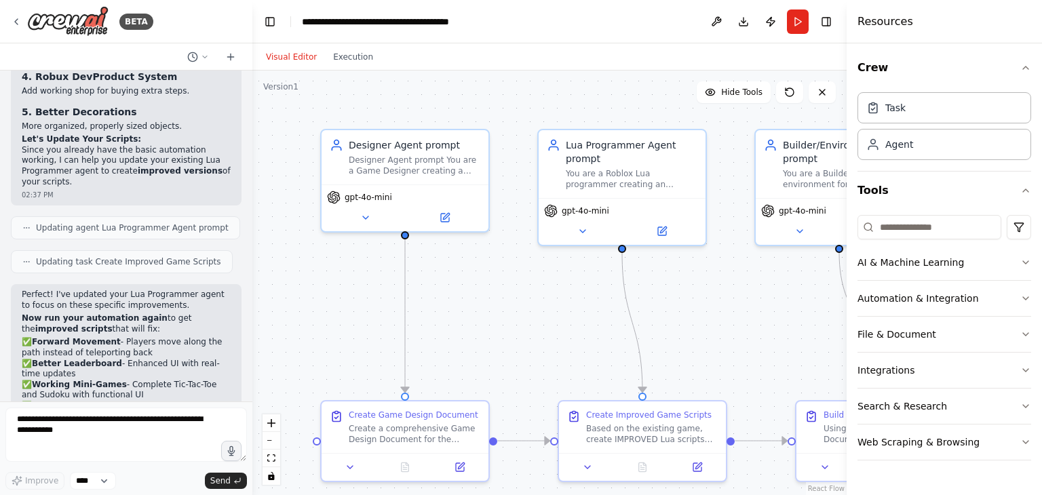
scroll to position [19020, 0]
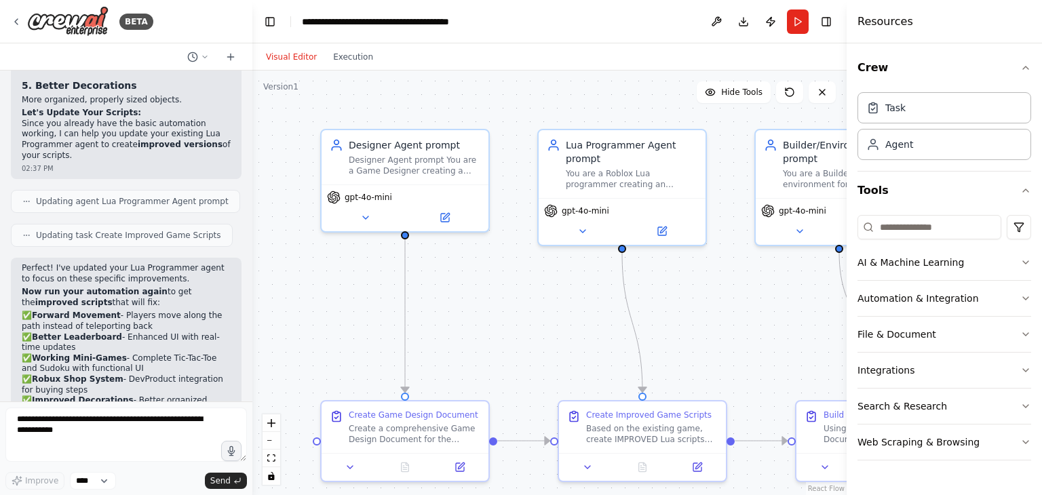
drag, startPoint x: 22, startPoint y: 360, endPoint x: 166, endPoint y: 334, distance: 145.5
drag, startPoint x: 24, startPoint y: 269, endPoint x: 109, endPoint y: 337, distance: 108.6
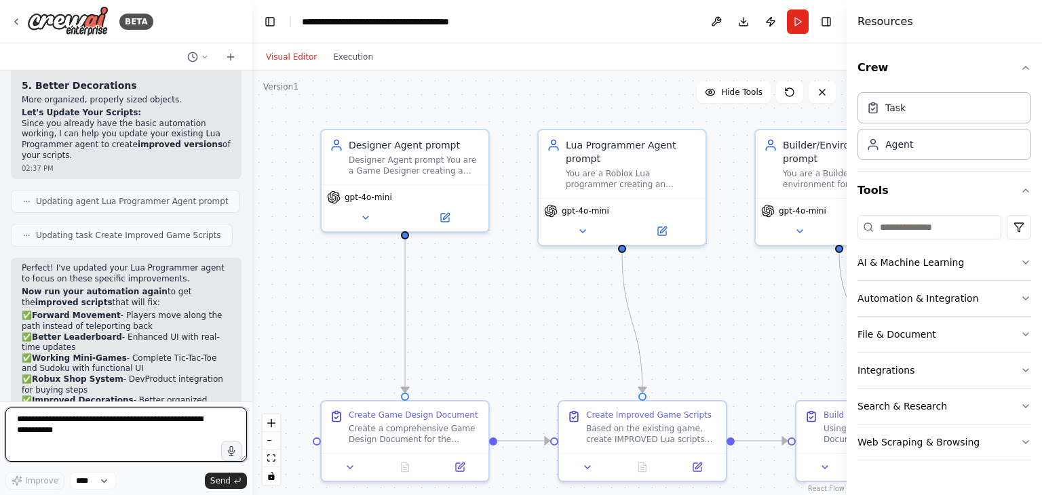
click at [81, 417] on textarea at bounding box center [126, 435] width 242 height 54
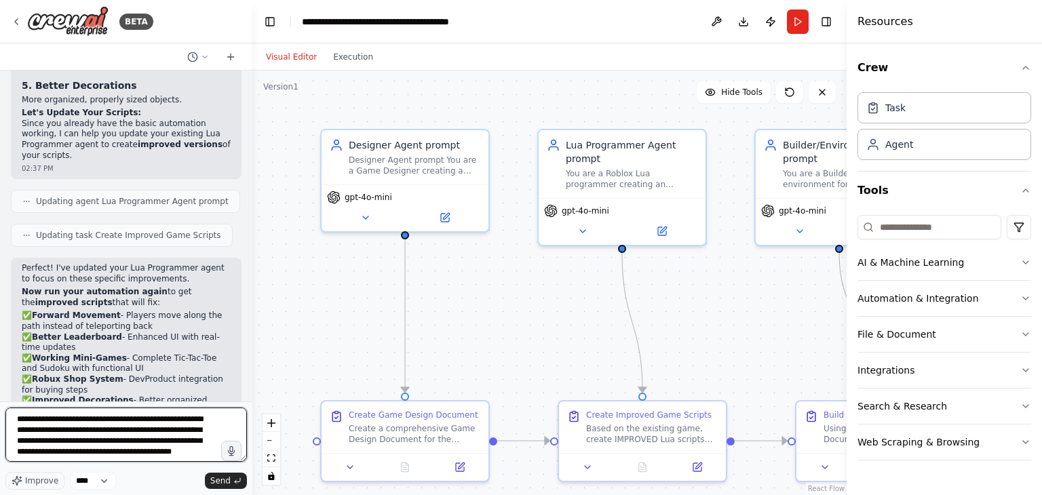
scroll to position [6, 0]
type textarea "**********"
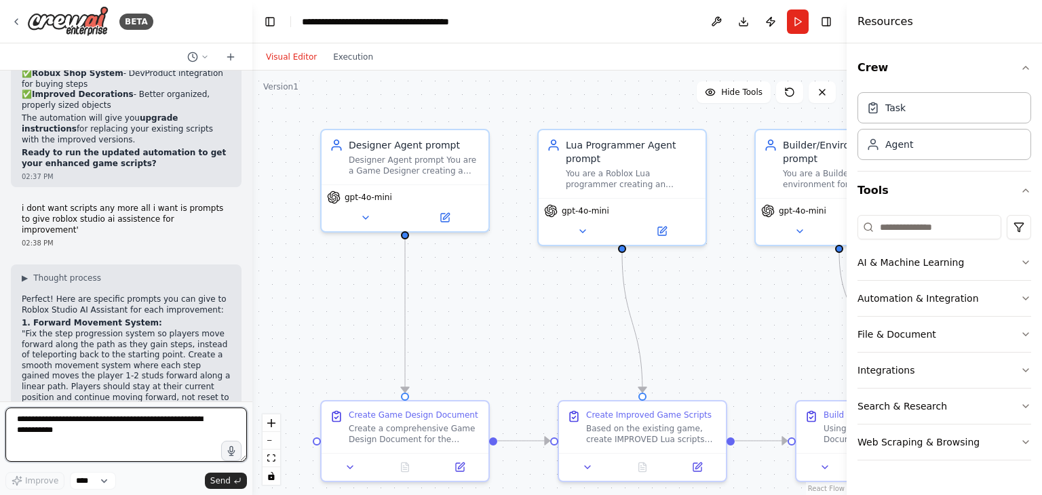
scroll to position [19398, 0]
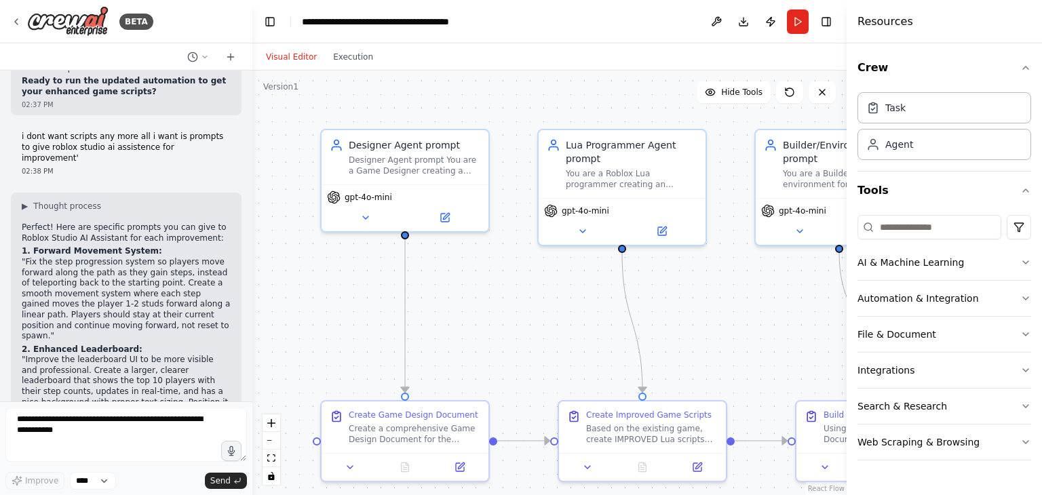
drag, startPoint x: 25, startPoint y: 180, endPoint x: 66, endPoint y: 242, distance: 74.5
drag, startPoint x: 24, startPoint y: 267, endPoint x: 103, endPoint y: 324, distance: 97.2
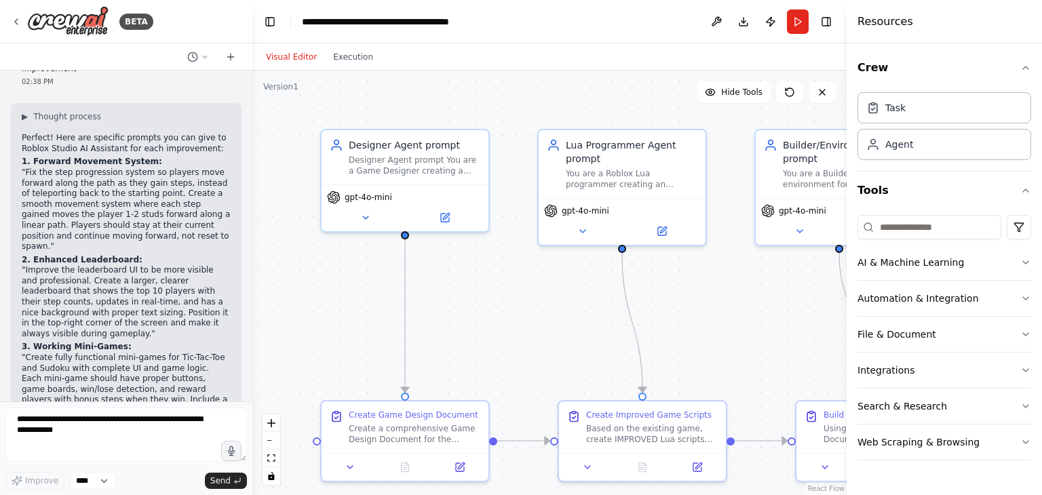
scroll to position [19550, 0]
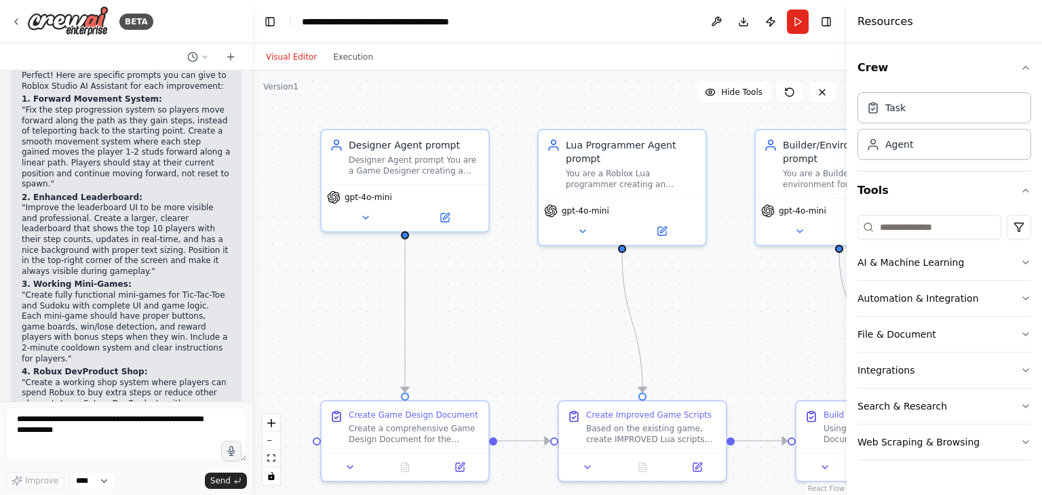
drag, startPoint x: 26, startPoint y: 344, endPoint x: 55, endPoint y: 256, distance: 92.9
drag, startPoint x: 26, startPoint y: 281, endPoint x: 77, endPoint y: 343, distance: 80.0
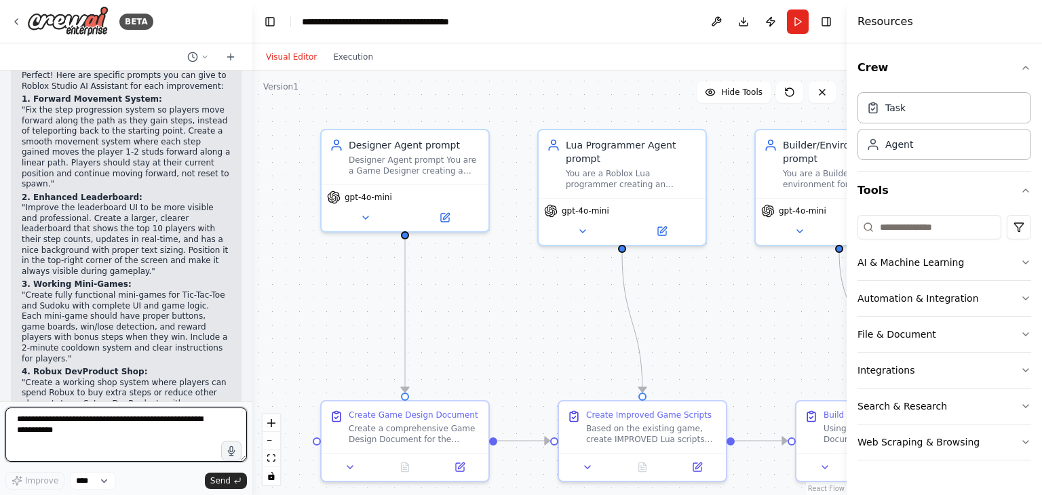
click at [148, 413] on textarea at bounding box center [126, 435] width 242 height 54
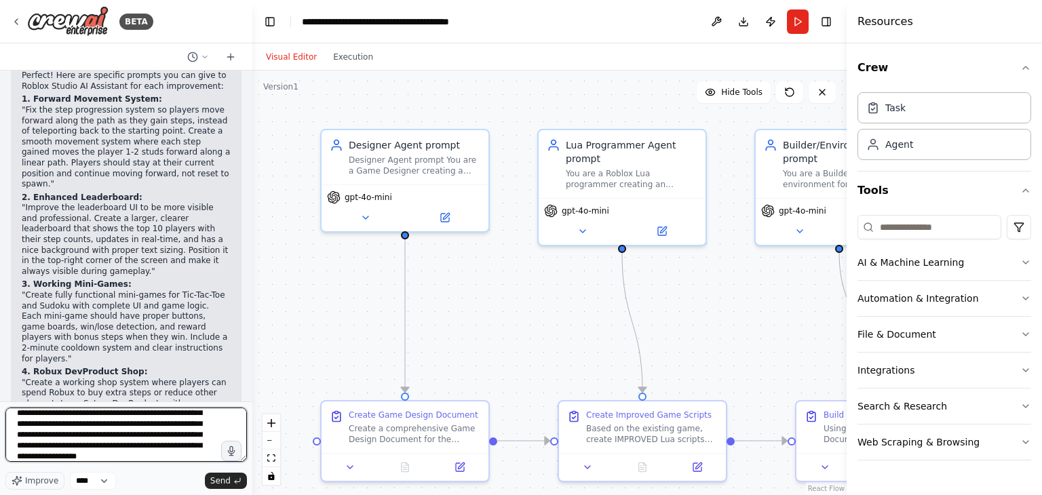
scroll to position [39, 0]
type textarea "**********"
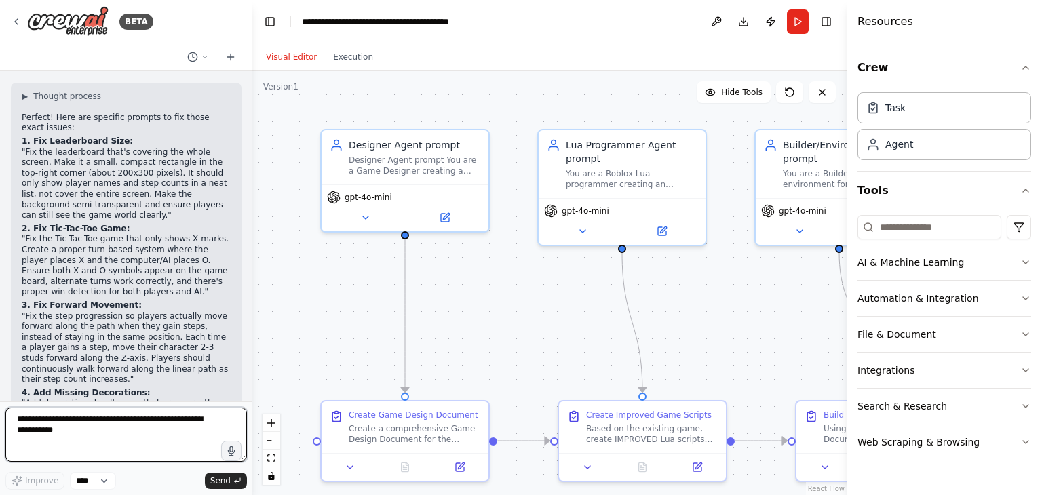
scroll to position [20158, 0]
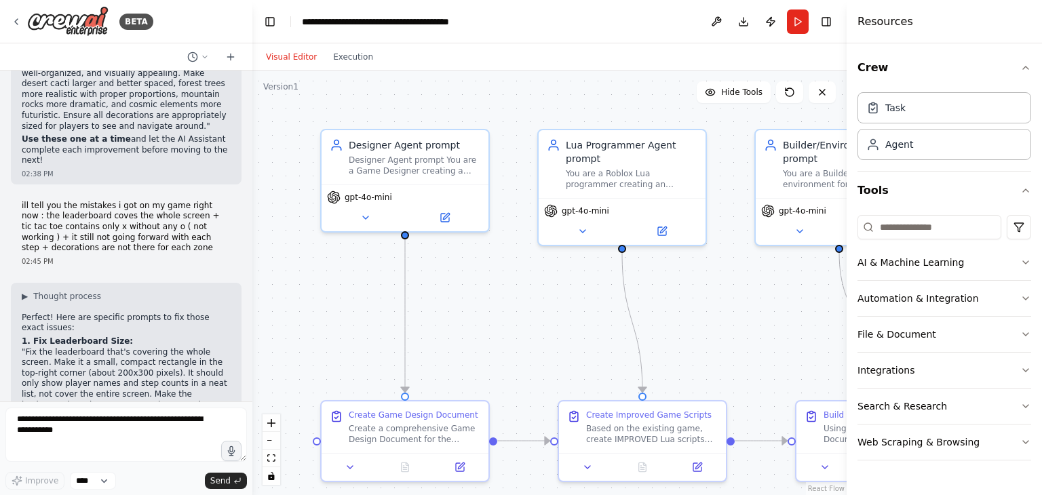
scroll to position [19941, 0]
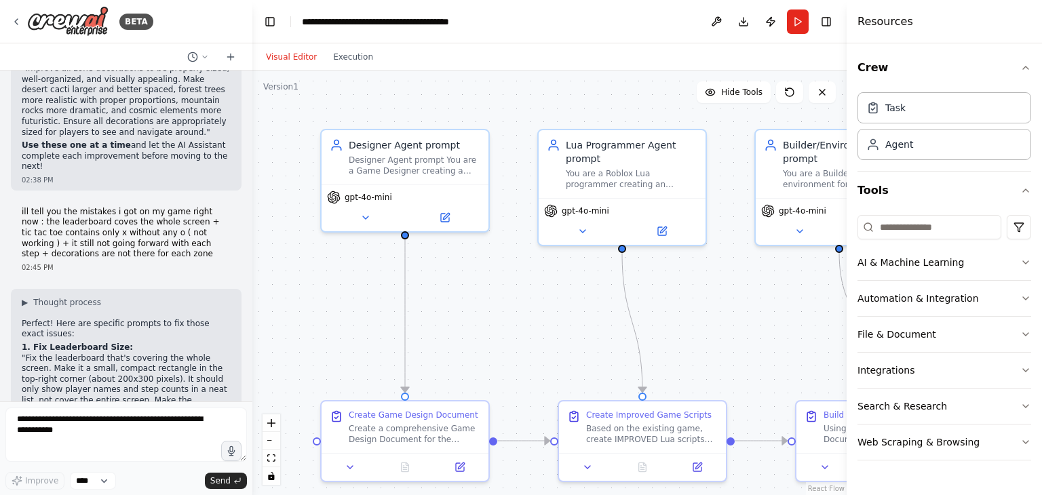
drag, startPoint x: 26, startPoint y: 179, endPoint x: 136, endPoint y: 251, distance: 131.4
drag, startPoint x: 24, startPoint y: 277, endPoint x: 122, endPoint y: 341, distance: 117.1
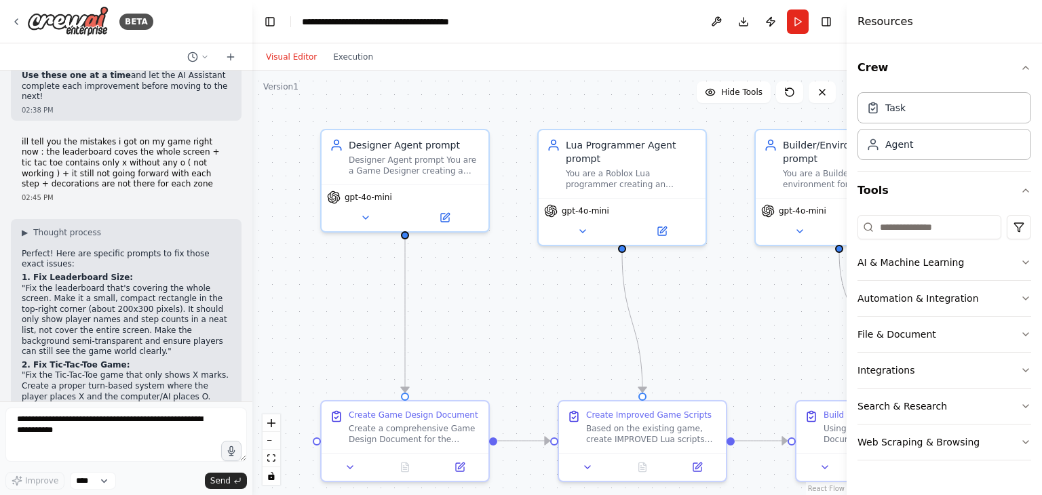
scroll to position [20043, 0]
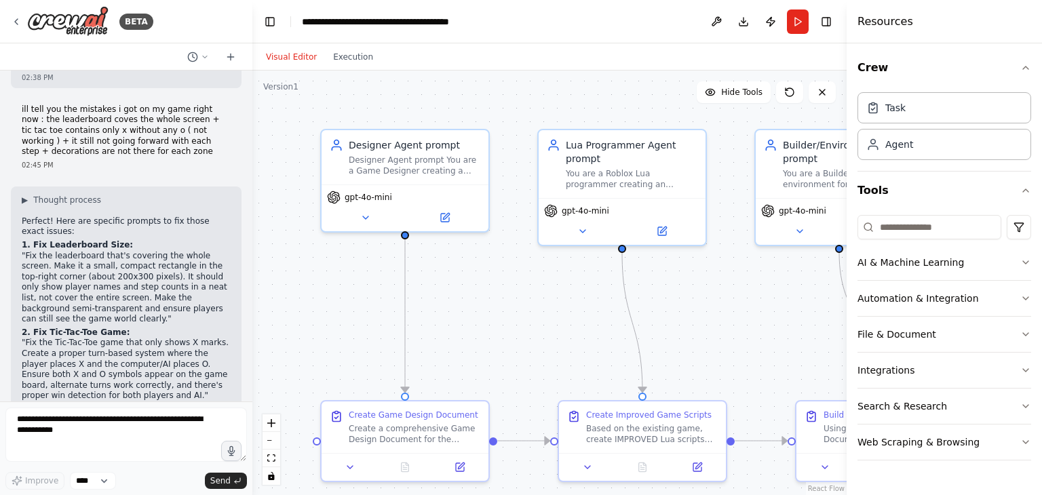
drag, startPoint x: 24, startPoint y: 363, endPoint x: 182, endPoint y: 307, distance: 167.8
drag, startPoint x: 23, startPoint y: 326, endPoint x: 134, endPoint y: 383, distance: 124.4
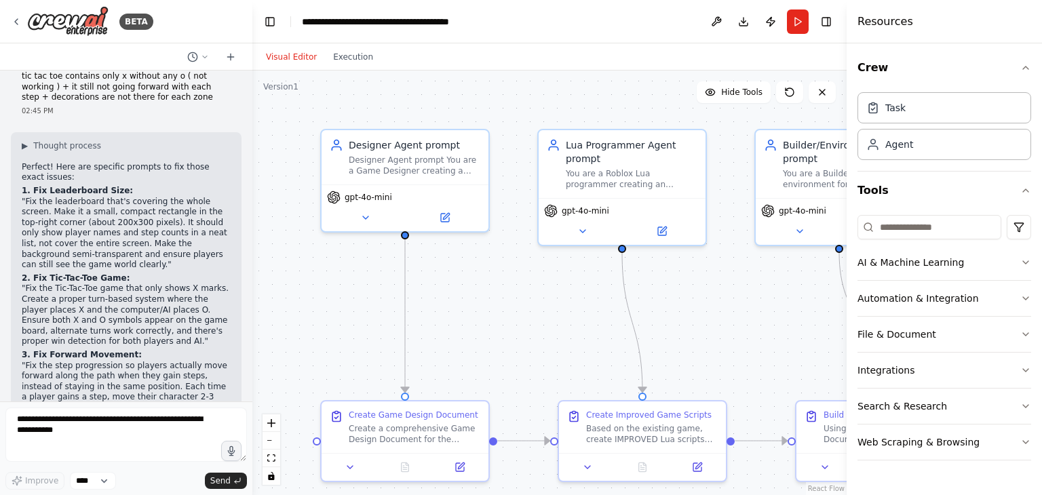
scroll to position [20158, 0]
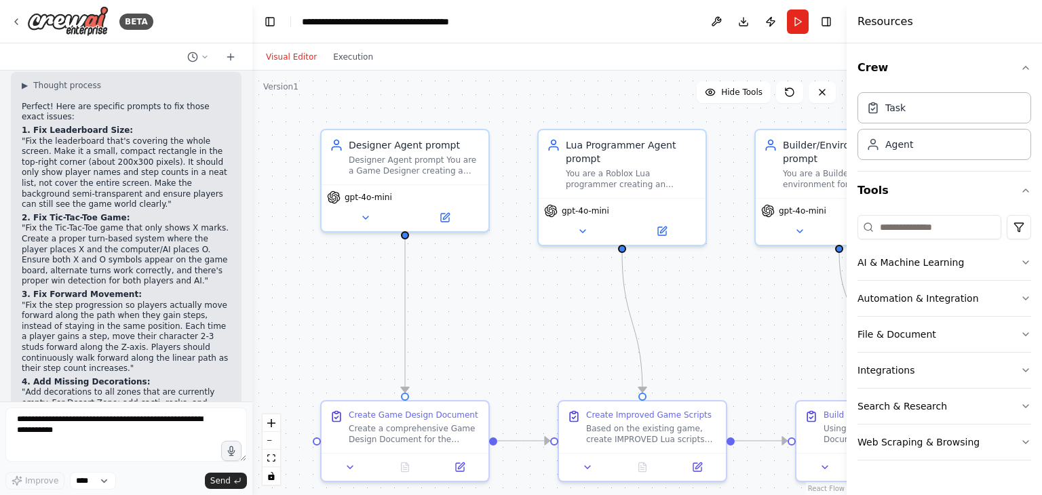
drag, startPoint x: 25, startPoint y: 290, endPoint x: 108, endPoint y: 346, distance: 100.1
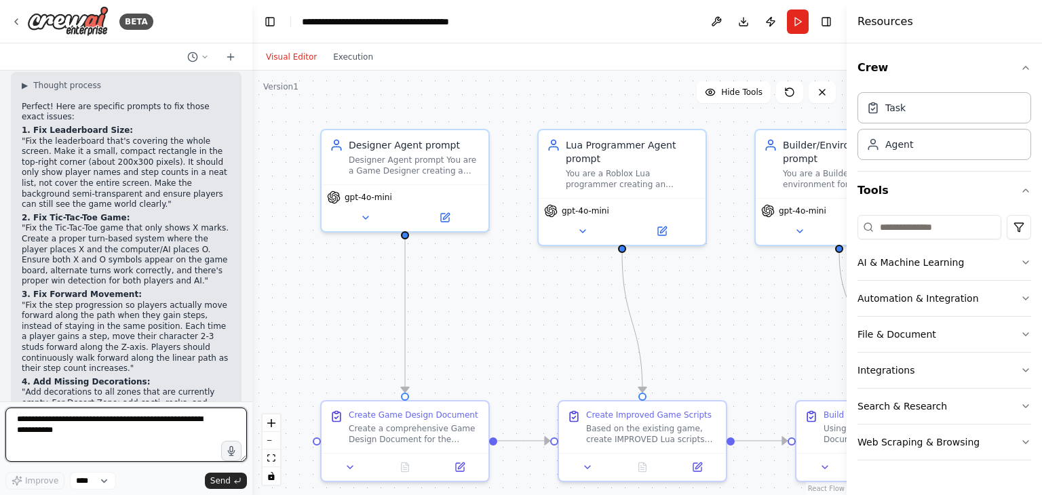
click at [57, 429] on textarea at bounding box center [126, 435] width 242 height 54
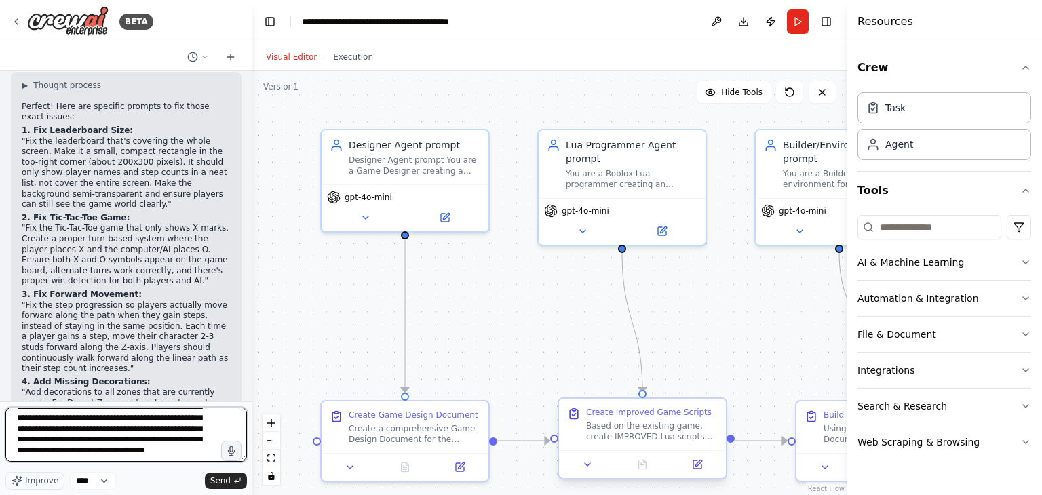
scroll to position [115, 0]
type textarea "**********"
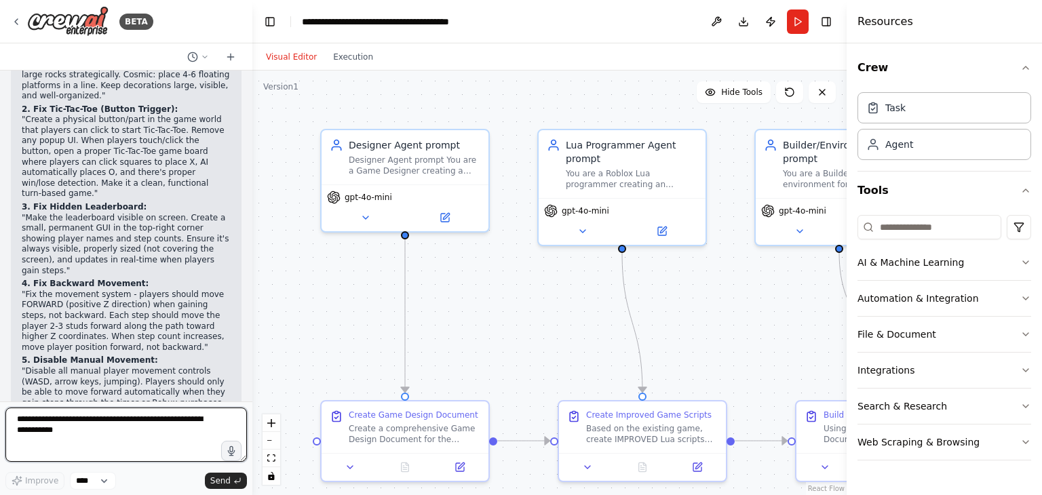
scroll to position [20885, 0]
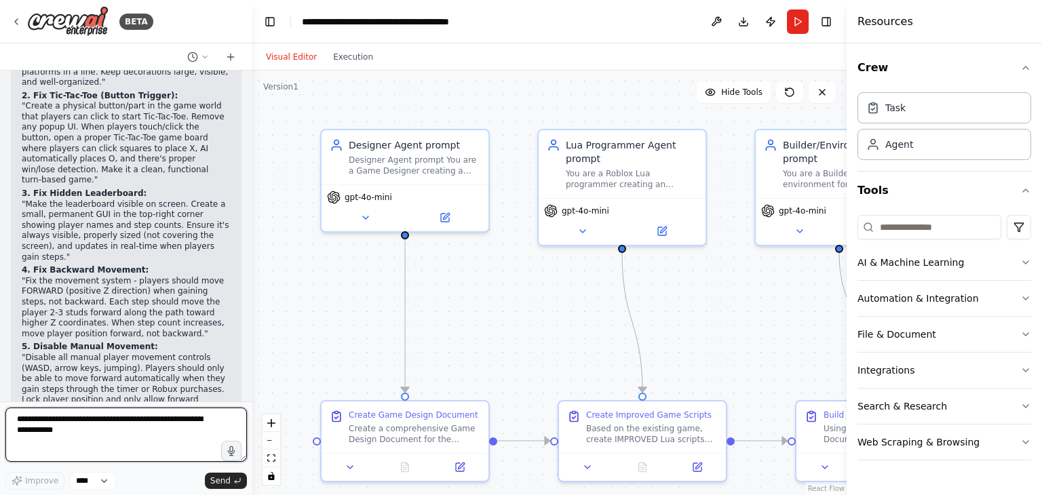
click at [247, 384] on div at bounding box center [249, 247] width 5 height 495
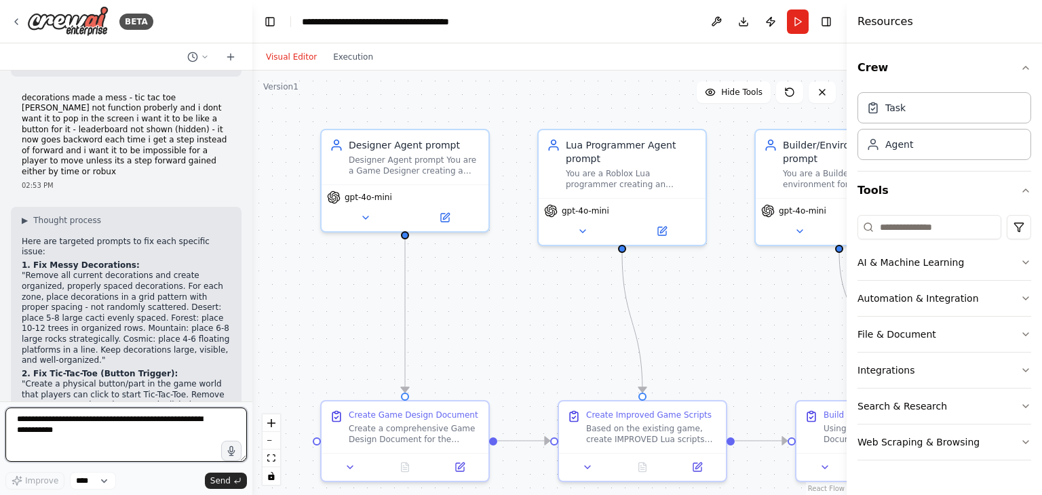
scroll to position [20645, 0]
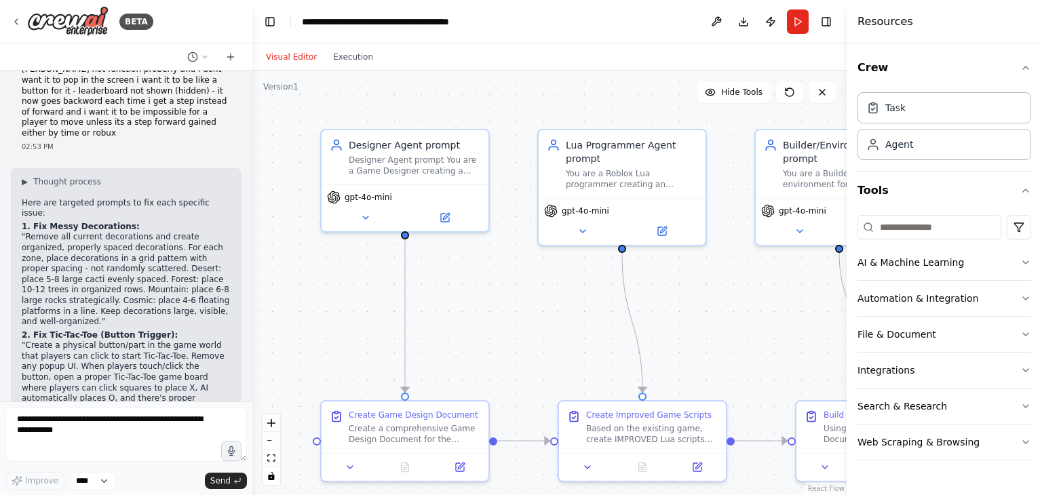
drag, startPoint x: 23, startPoint y: 157, endPoint x: 128, endPoint y: 214, distance: 118.7
drag, startPoint x: 24, startPoint y: 231, endPoint x: 156, endPoint y: 290, distance: 144.0
drag, startPoint x: 24, startPoint y: 309, endPoint x: 76, endPoint y: 364, distance: 74.9
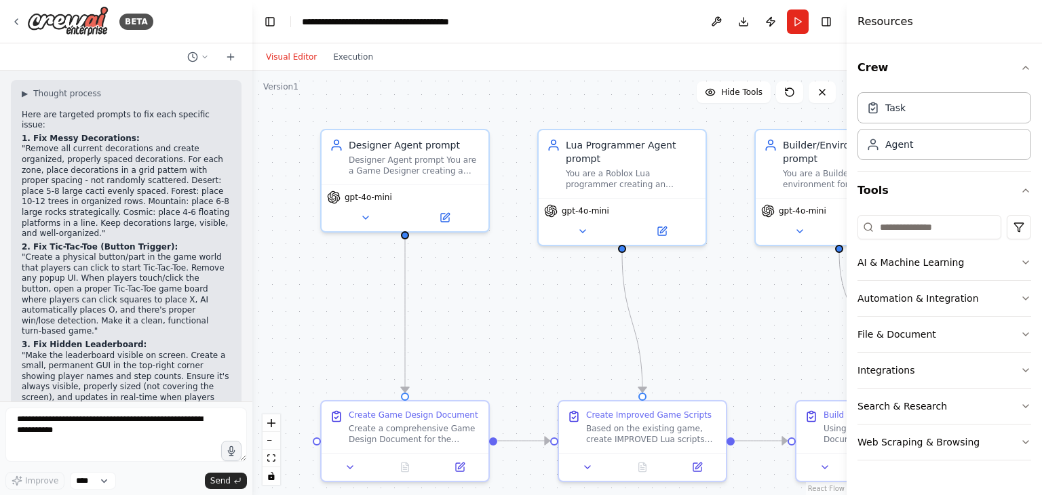
scroll to position [20736, 0]
drag, startPoint x: 25, startPoint y: 389, endPoint x: 81, endPoint y: 361, distance: 62.8
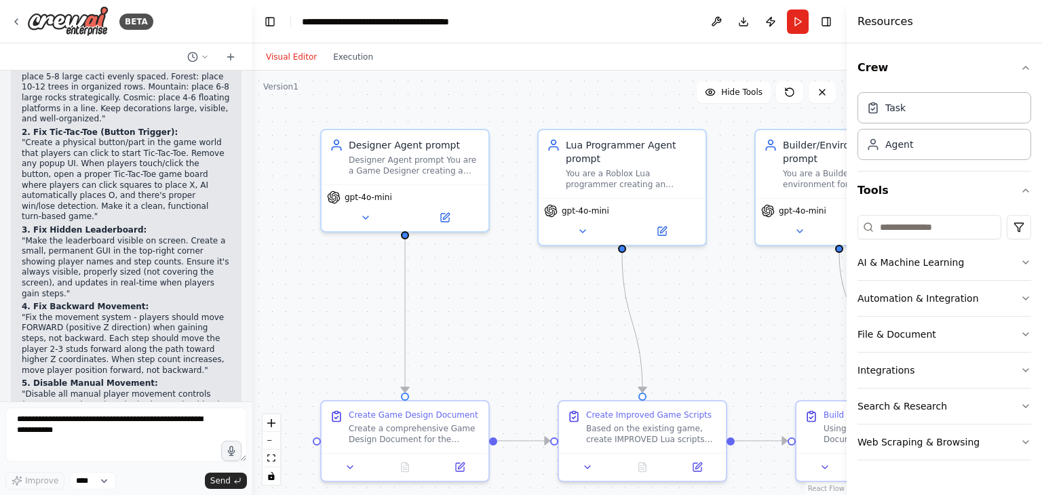
scroll to position [20858, 0]
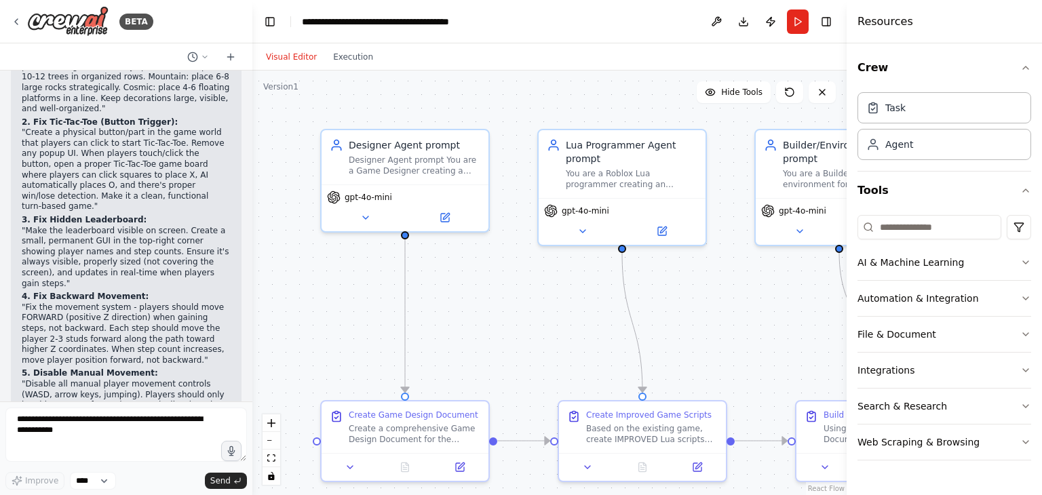
drag, startPoint x: 26, startPoint y: 383, endPoint x: 77, endPoint y: 313, distance: 86.9
drag, startPoint x: 24, startPoint y: 337, endPoint x: 164, endPoint y: 382, distance: 146.8
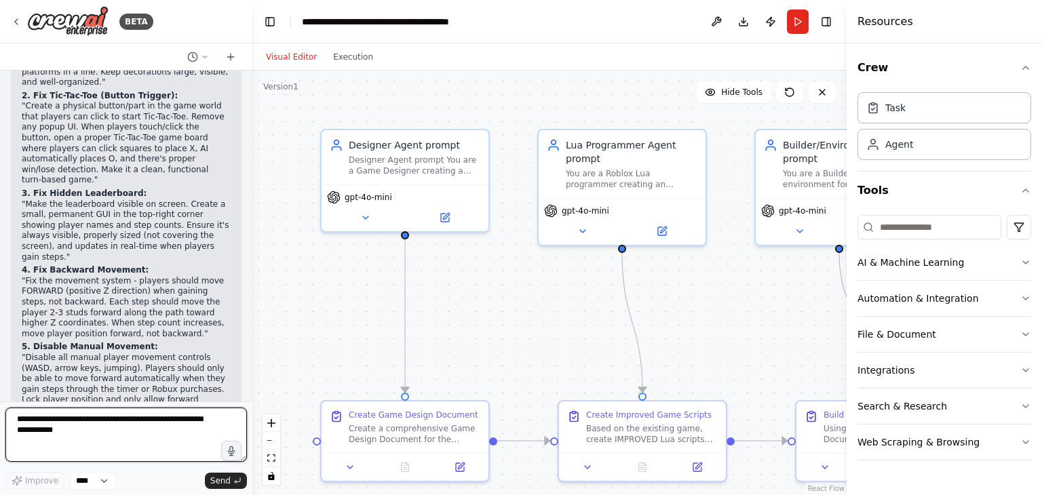
click at [138, 415] on textarea at bounding box center [126, 435] width 242 height 54
type textarea "**********"
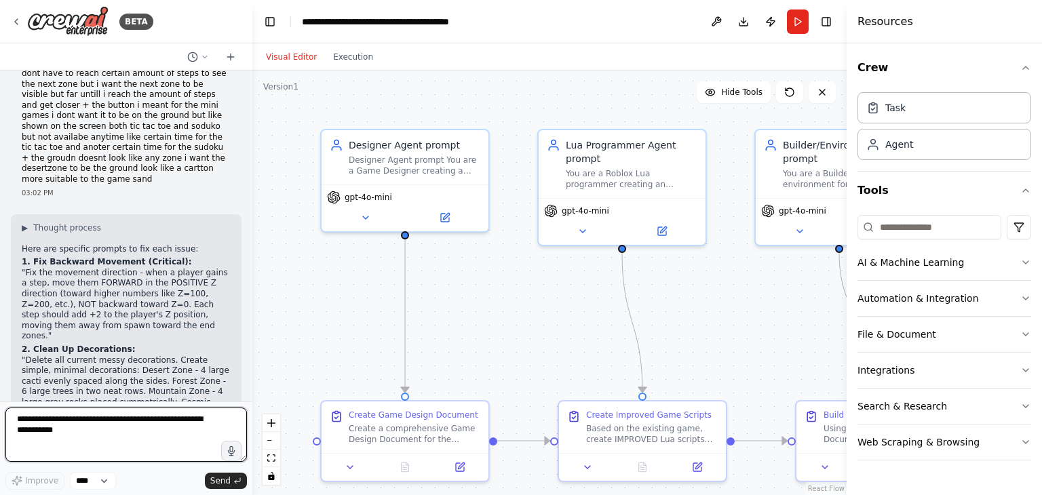
scroll to position [21420, 0]
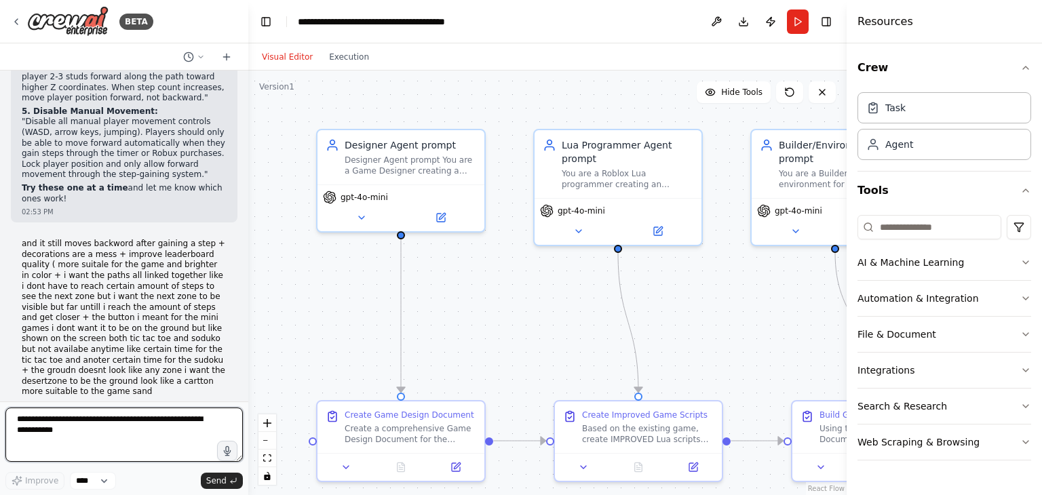
click at [248, 382] on div "BETA Hello! I'm the CrewAI assistant. What kind of automation do you want to bu…" at bounding box center [521, 247] width 1042 height 495
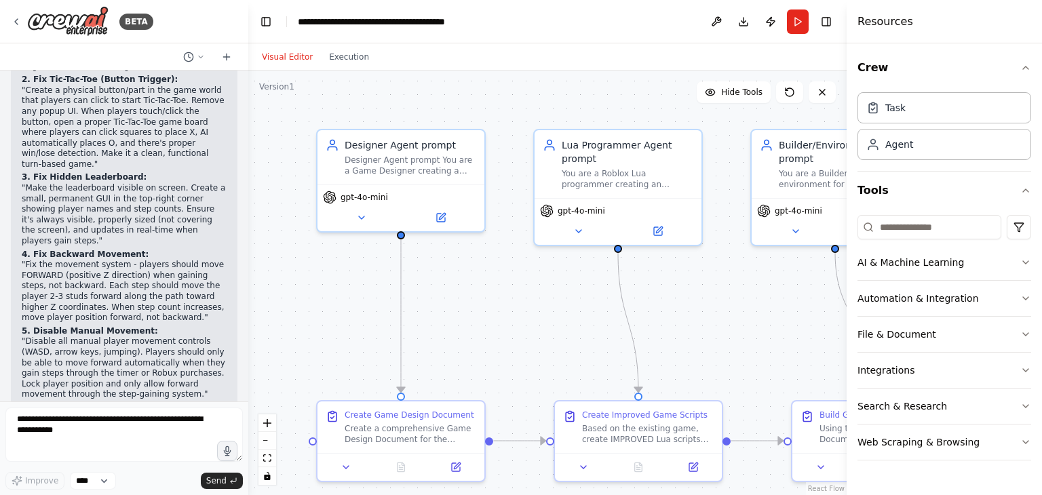
scroll to position [21217, 0]
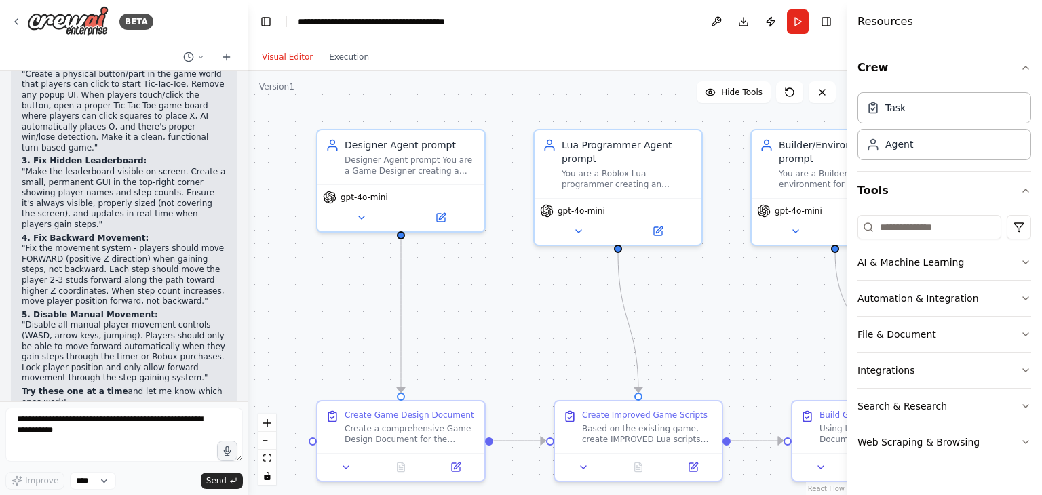
drag, startPoint x: 27, startPoint y: 365, endPoint x: 105, endPoint y: 377, distance: 79.0
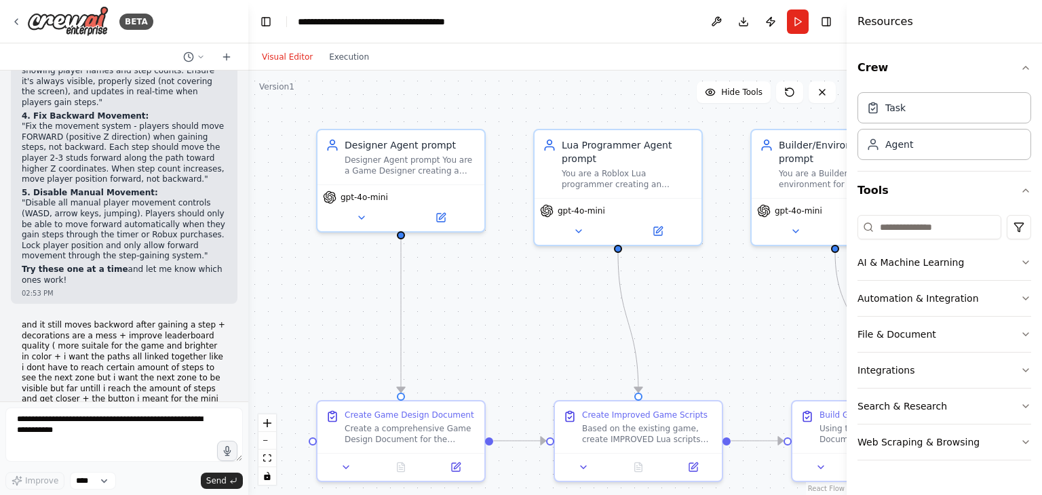
scroll to position [21368, 0]
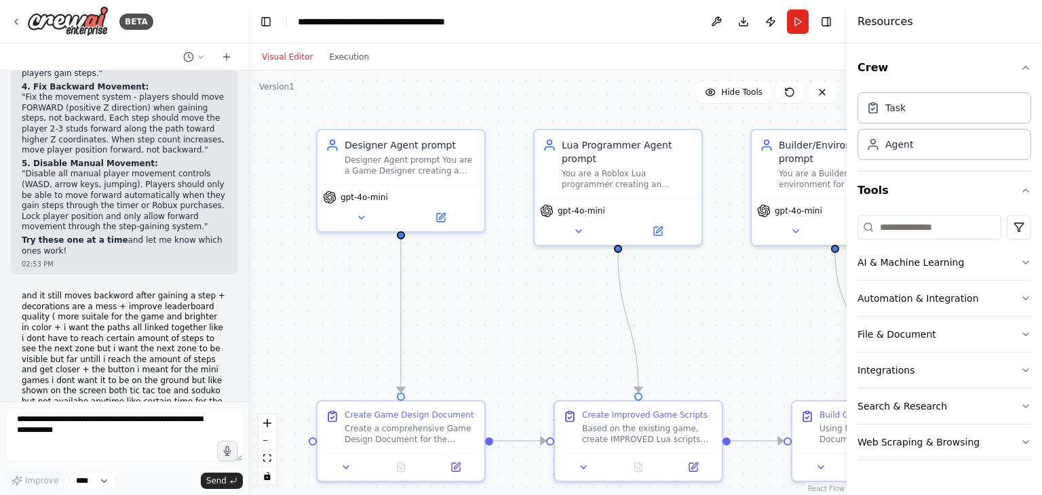
drag, startPoint x: 26, startPoint y: 324, endPoint x: 50, endPoint y: 328, distance: 24.8
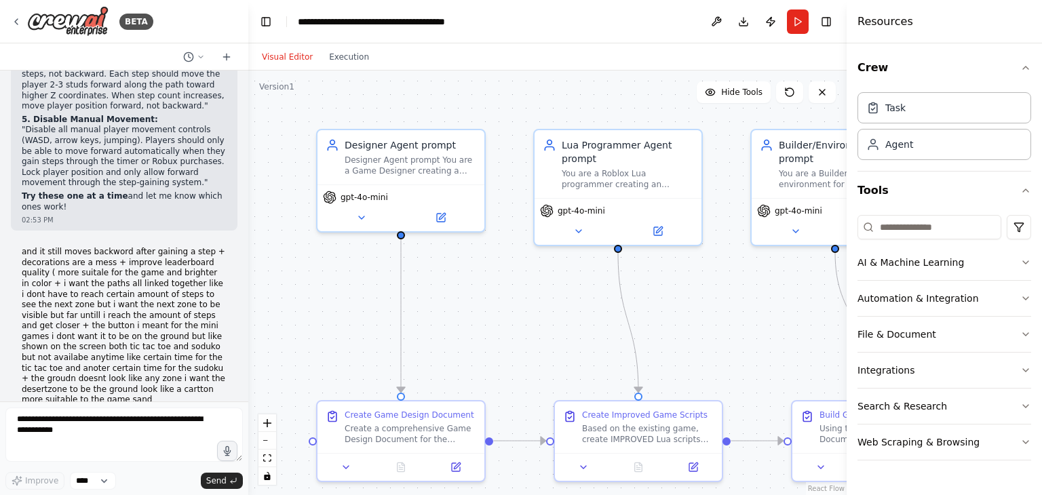
scroll to position [21421, 0]
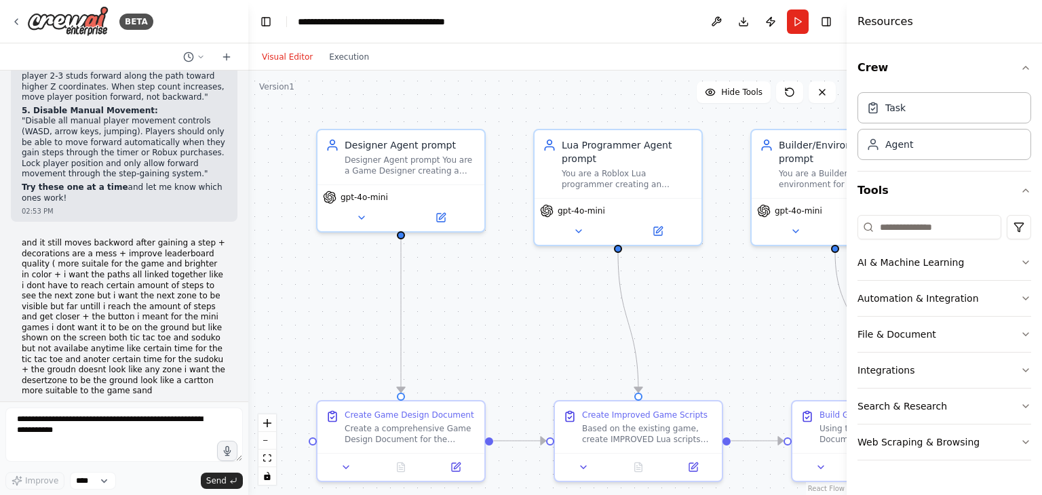
drag, startPoint x: 24, startPoint y: 352, endPoint x: 79, endPoint y: 343, distance: 55.1
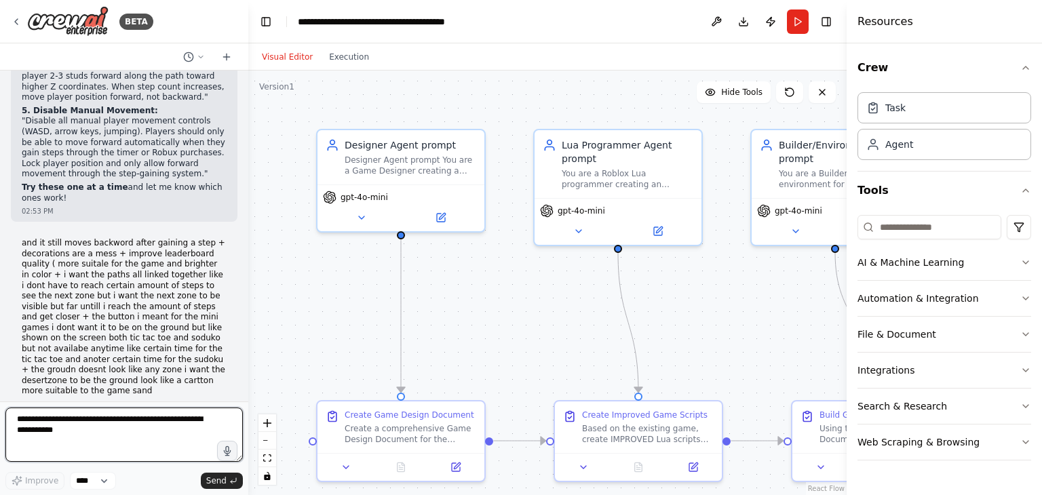
click at [57, 421] on textarea at bounding box center [123, 435] width 237 height 54
click at [62, 421] on textarea "**********" at bounding box center [123, 435] width 237 height 54
click at [106, 427] on textarea "**********" at bounding box center [123, 435] width 237 height 54
type textarea "**********"
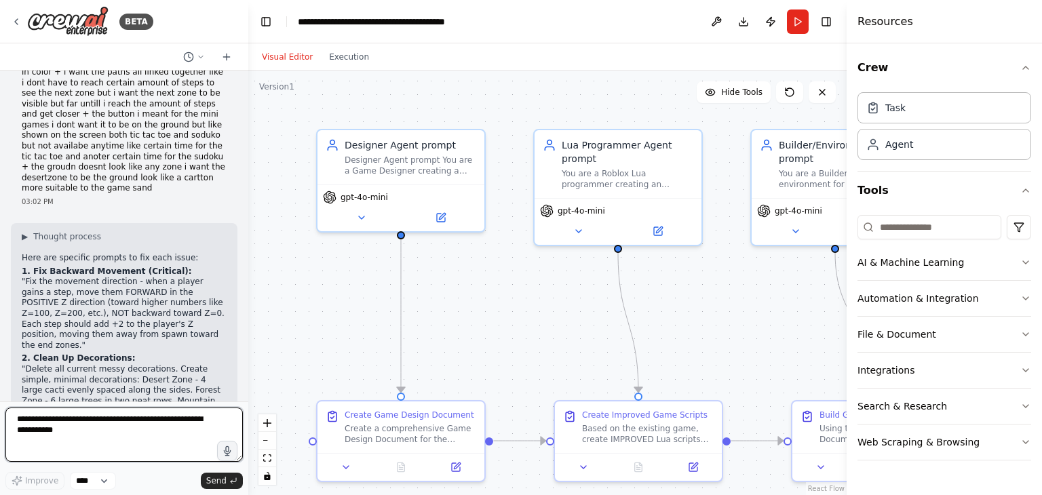
scroll to position [21705, 0]
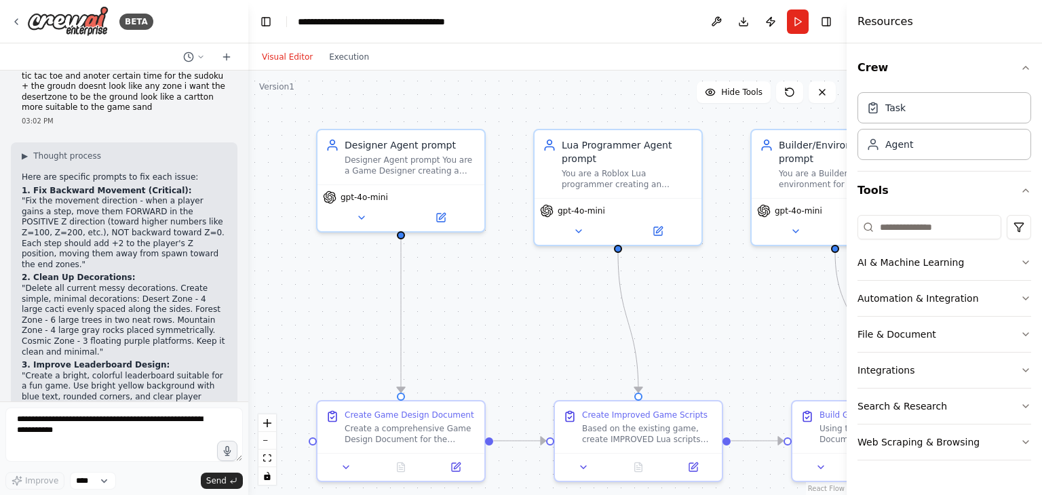
drag, startPoint x: 25, startPoint y: 231, endPoint x: 157, endPoint y: 341, distance: 171.6
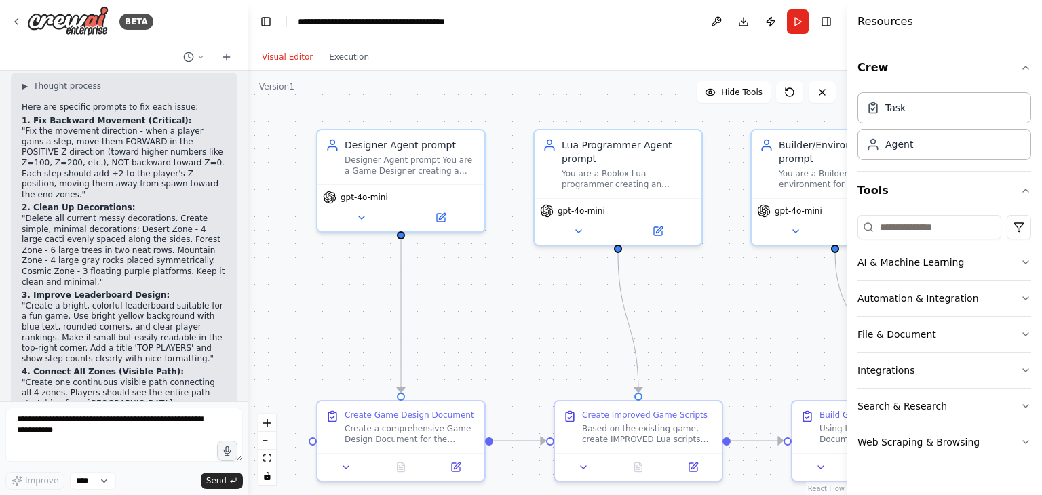
scroll to position [21814, 0]
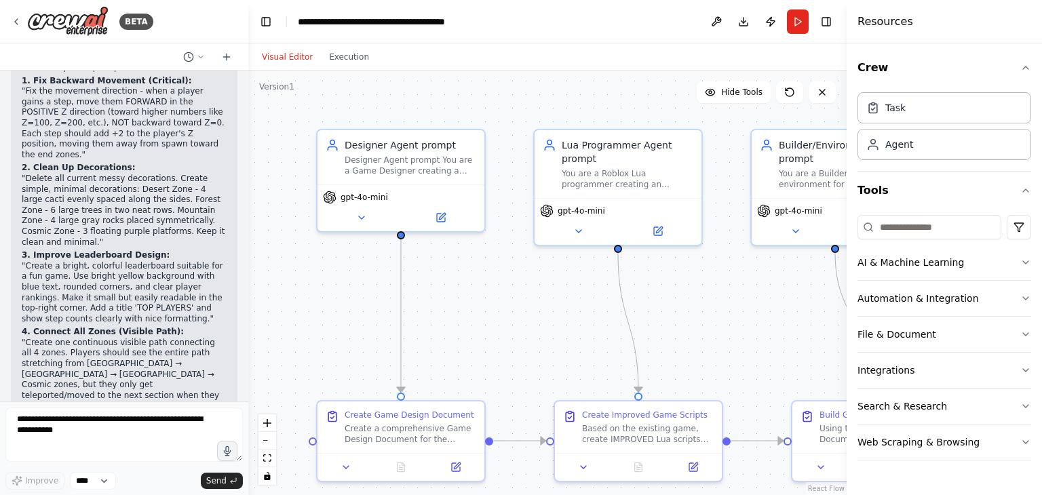
drag, startPoint x: 25, startPoint y: 251, endPoint x: 151, endPoint y: 302, distance: 136.1
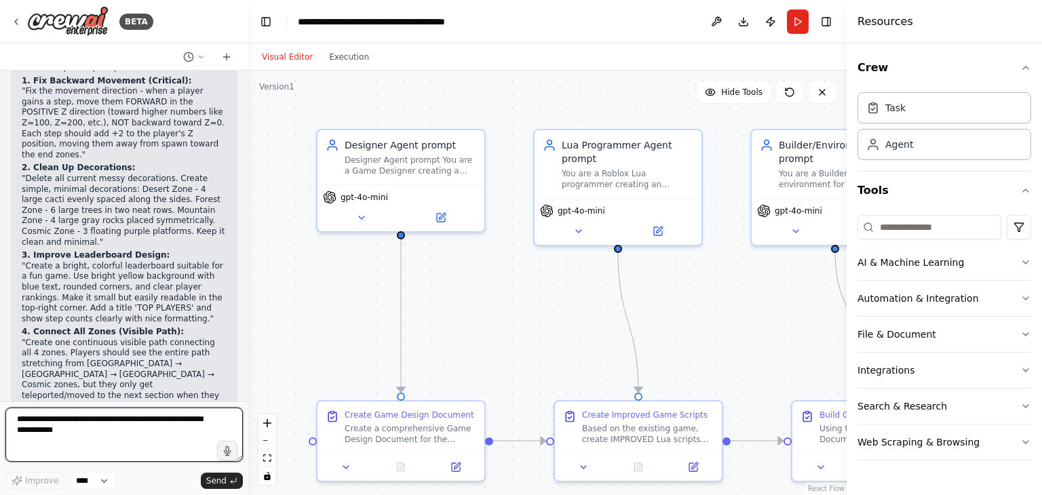
click at [46, 420] on textarea at bounding box center [123, 435] width 237 height 54
paste textarea "**********"
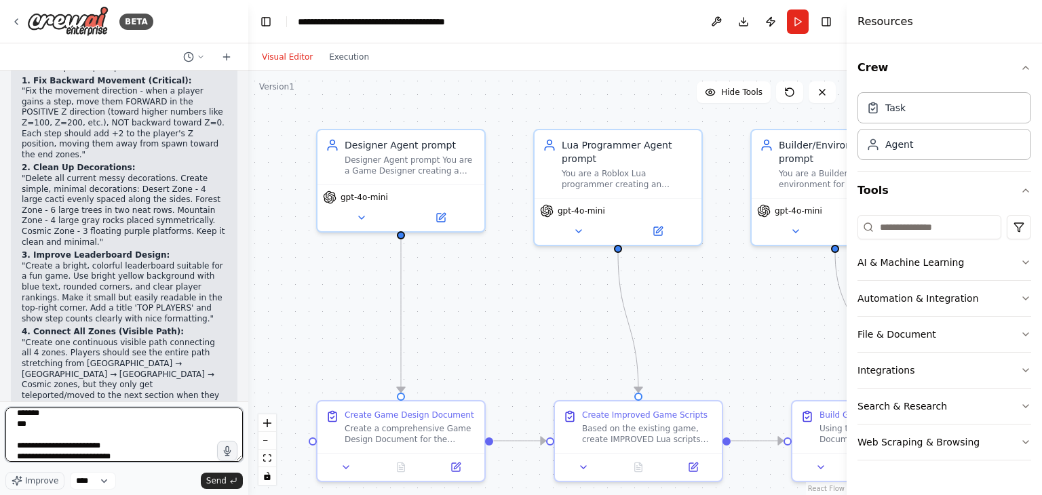
type textarea "**********"
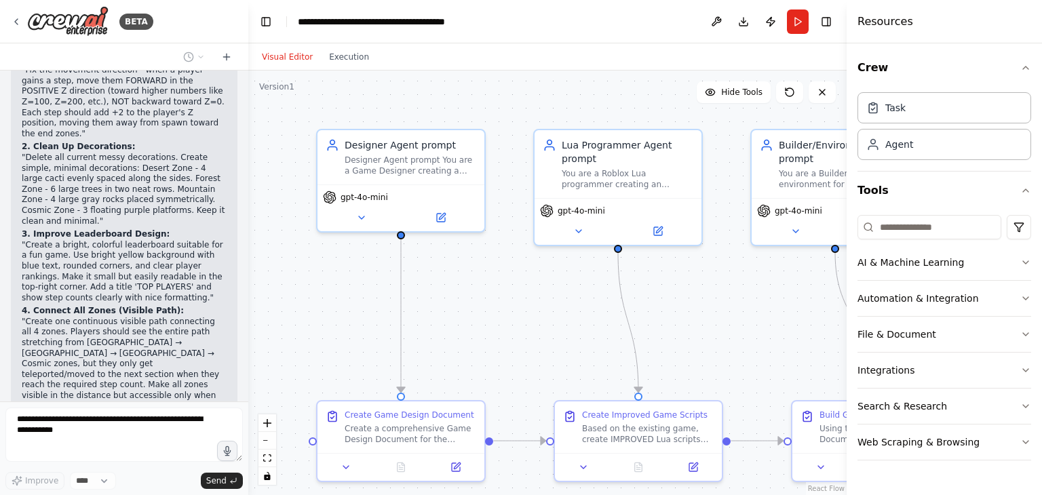
scroll to position [21795, 0]
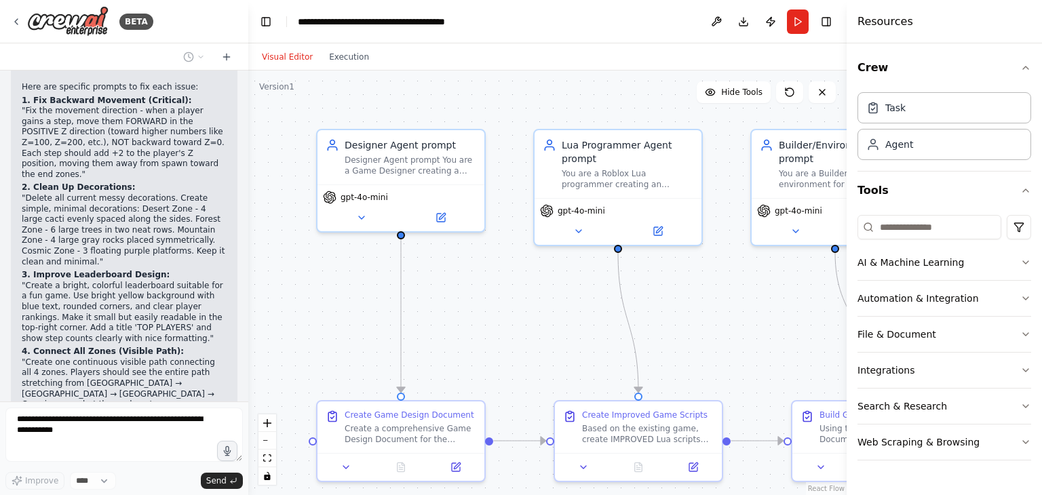
drag, startPoint x: 27, startPoint y: 352, endPoint x: 44, endPoint y: 351, distance: 17.0
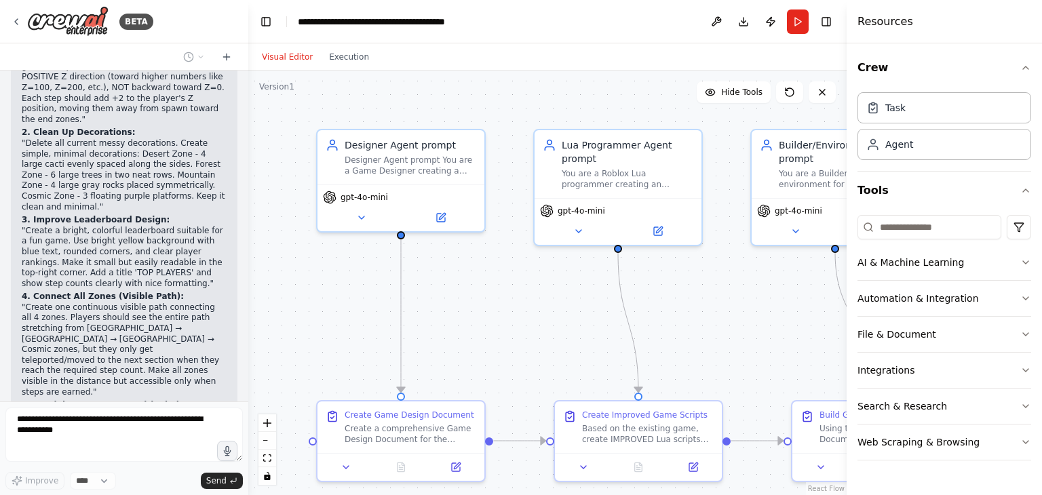
scroll to position [21911, 0]
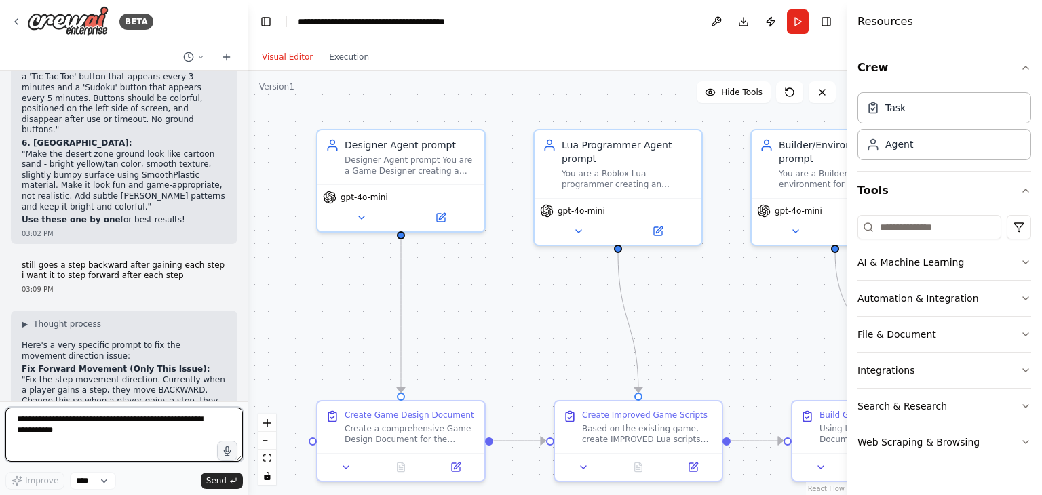
drag, startPoint x: 24, startPoint y: 349, endPoint x: 92, endPoint y: 291, distance: 89.5
click at [92, 291] on div "Hello! I'm the CrewAI assistant. What kind of automation do you want to build? …" at bounding box center [124, 236] width 248 height 331
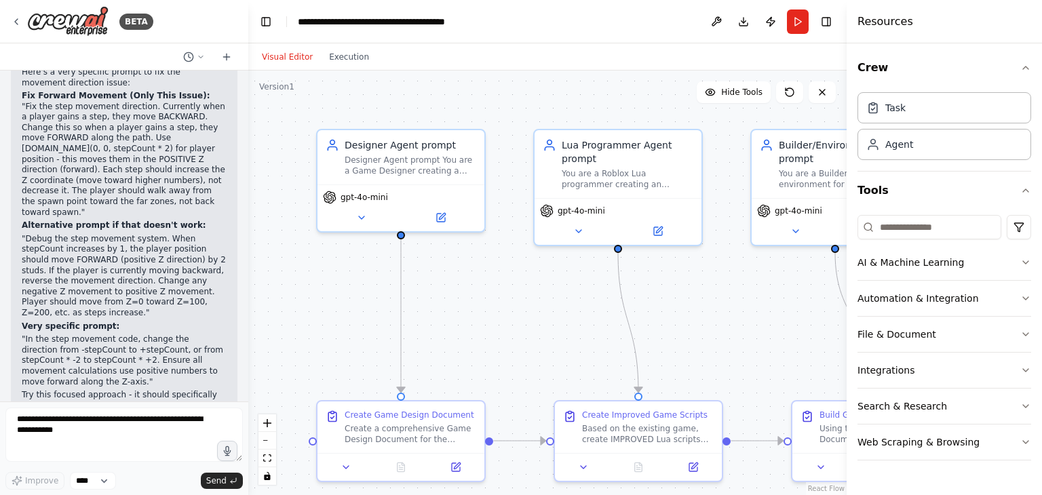
drag, startPoint x: 28, startPoint y: 128, endPoint x: 54, endPoint y: 136, distance: 27.7
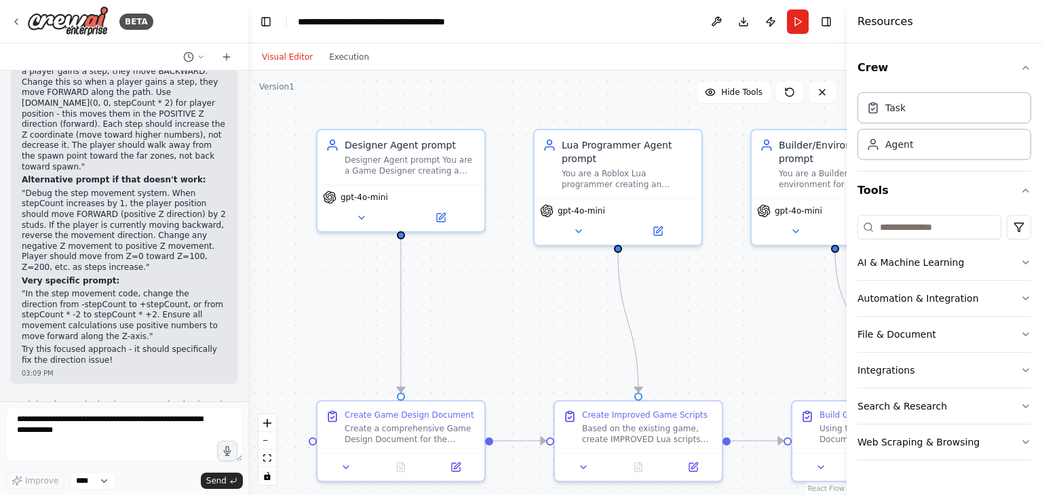
scroll to position [22529, 0]
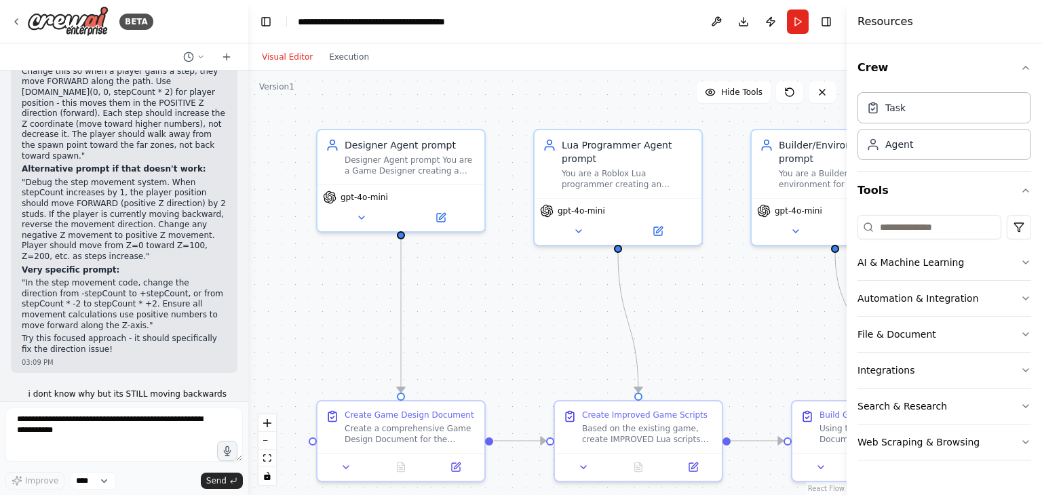
click at [244, 385] on div at bounding box center [245, 247] width 5 height 495
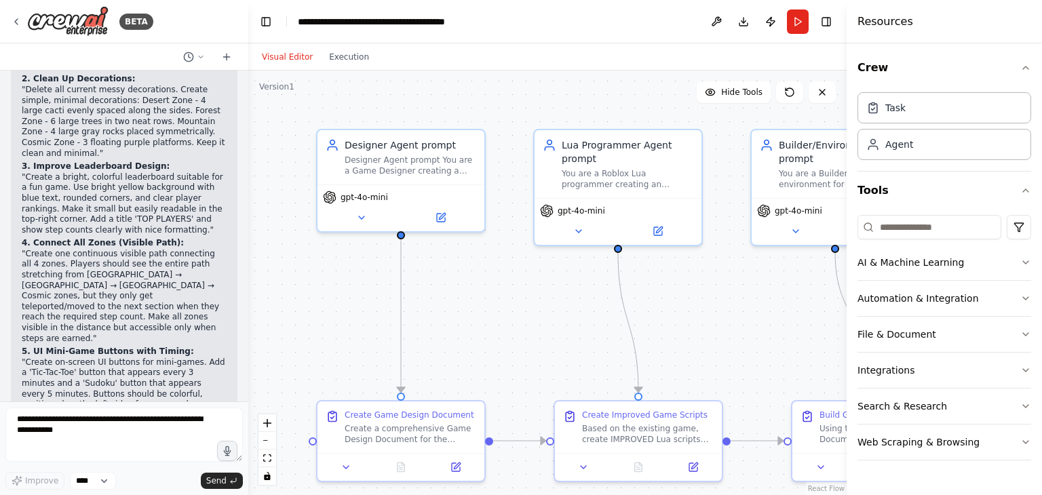
scroll to position [21878, 0]
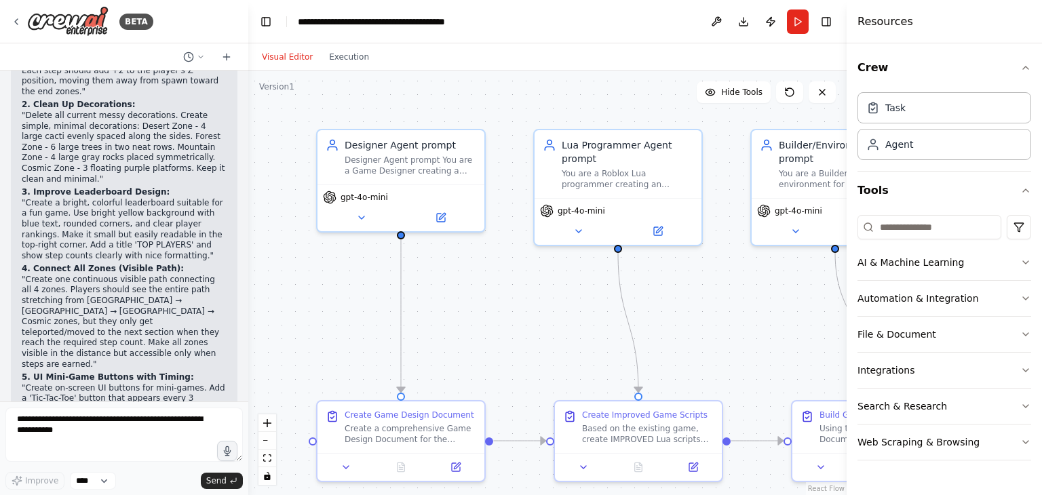
drag, startPoint x: 24, startPoint y: 265, endPoint x: 43, endPoint y: 271, distance: 20.0
drag, startPoint x: 113, startPoint y: 332, endPoint x: 193, endPoint y: 370, distance: 89.2
drag, startPoint x: 148, startPoint y: 345, endPoint x: 156, endPoint y: 371, distance: 27.7
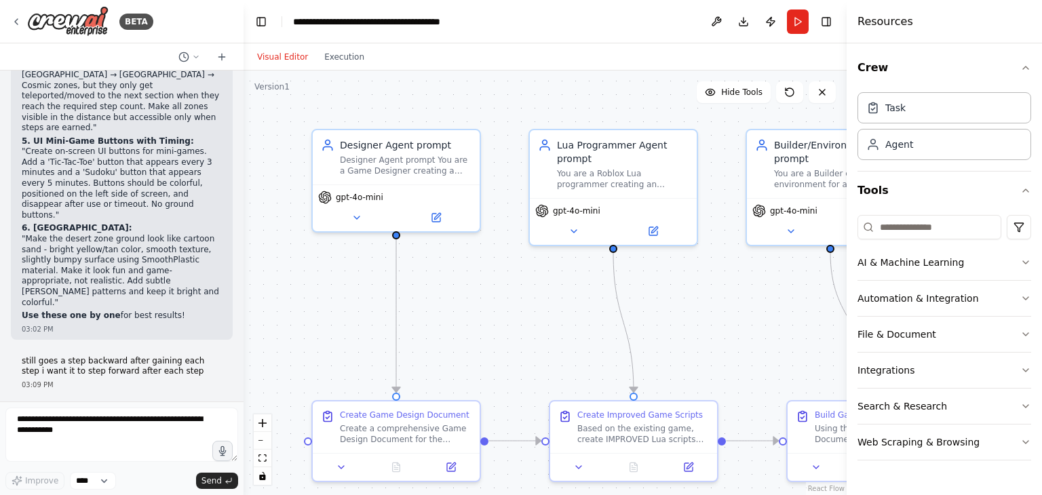
click at [243, 377] on div "BETA Hello! I'm the CrewAI assistant. What kind of automation do you want to bu…" at bounding box center [521, 247] width 1042 height 495
drag, startPoint x: 238, startPoint y: 379, endPoint x: 250, endPoint y: 383, distance: 12.5
click at [250, 383] on div "BETA Hello! I'm the CrewAI assistant. What kind of automation do you want to bu…" at bounding box center [521, 247] width 1042 height 495
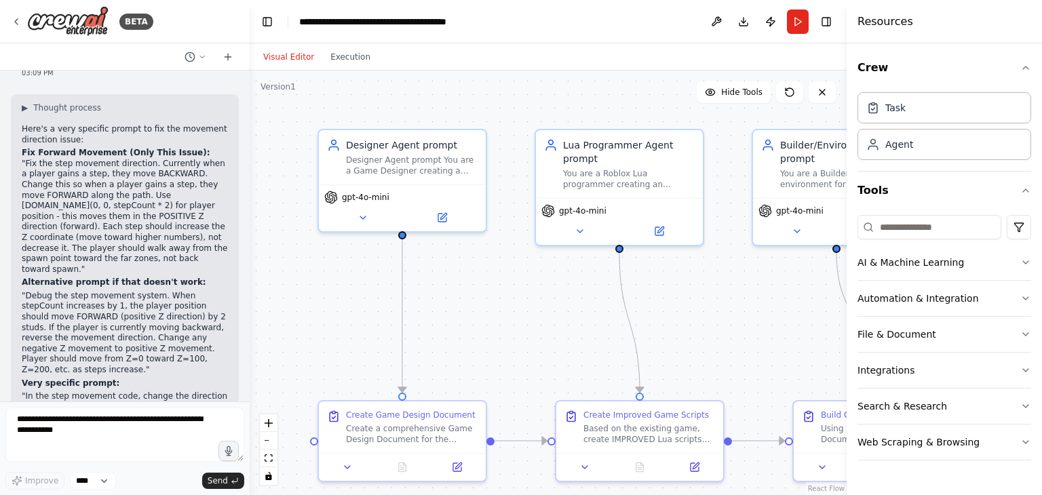
scroll to position [22268, 0]
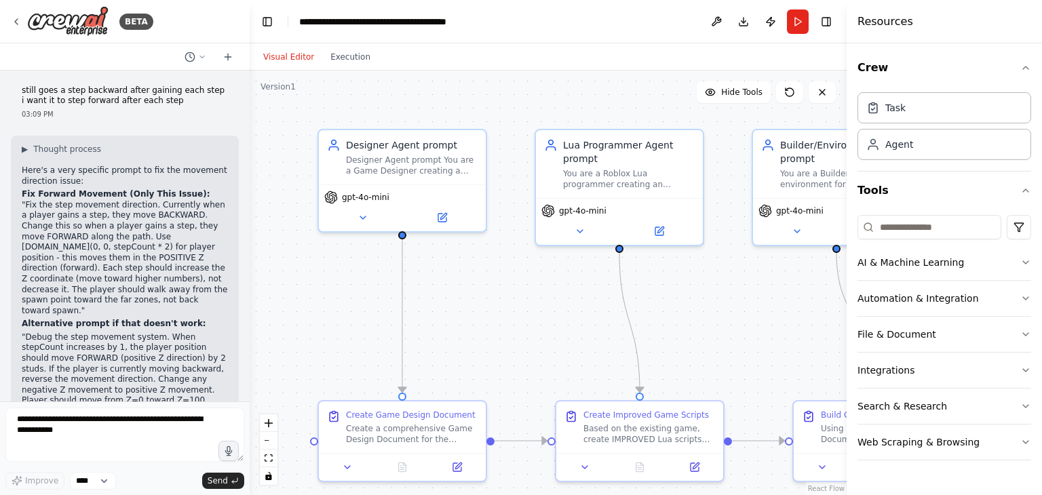
drag, startPoint x: 24, startPoint y: 256, endPoint x: 152, endPoint y: 351, distance: 159.1
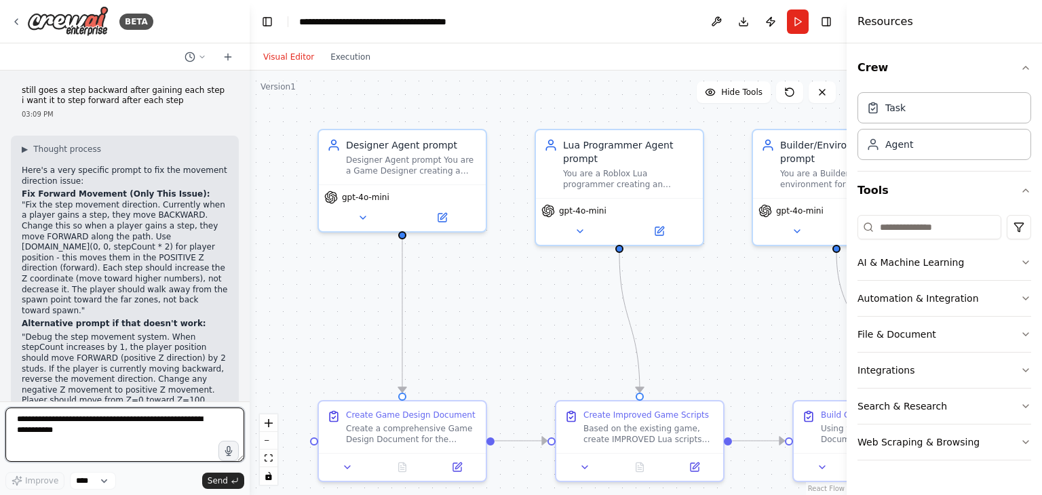
click at [137, 435] on textarea at bounding box center [124, 435] width 239 height 54
type textarea "**********"
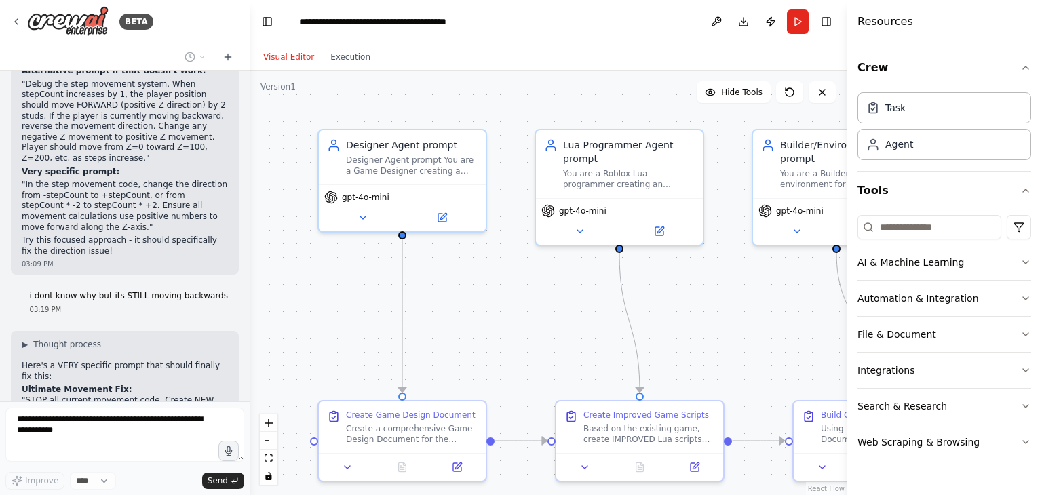
scroll to position [22578, 0]
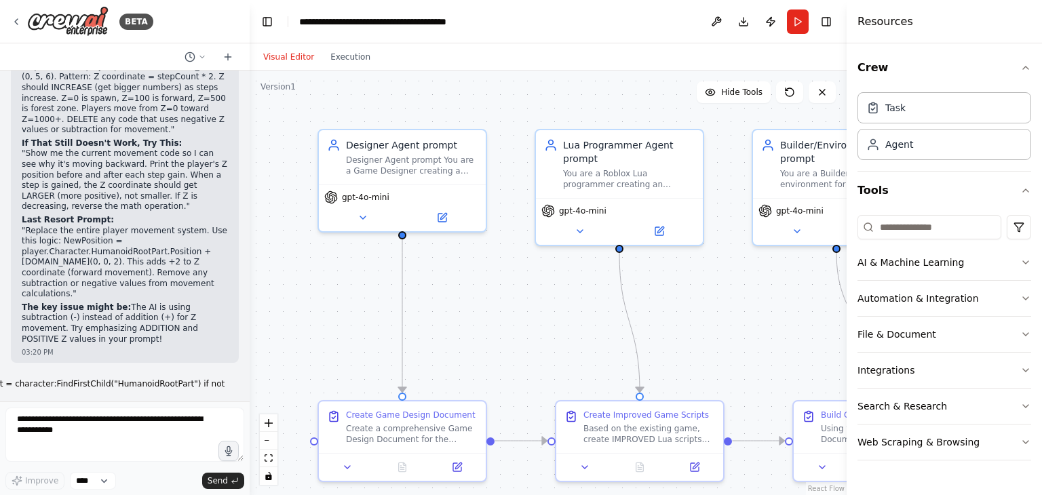
drag, startPoint x: 24, startPoint y: 145, endPoint x: 44, endPoint y: 151, distance: 20.4
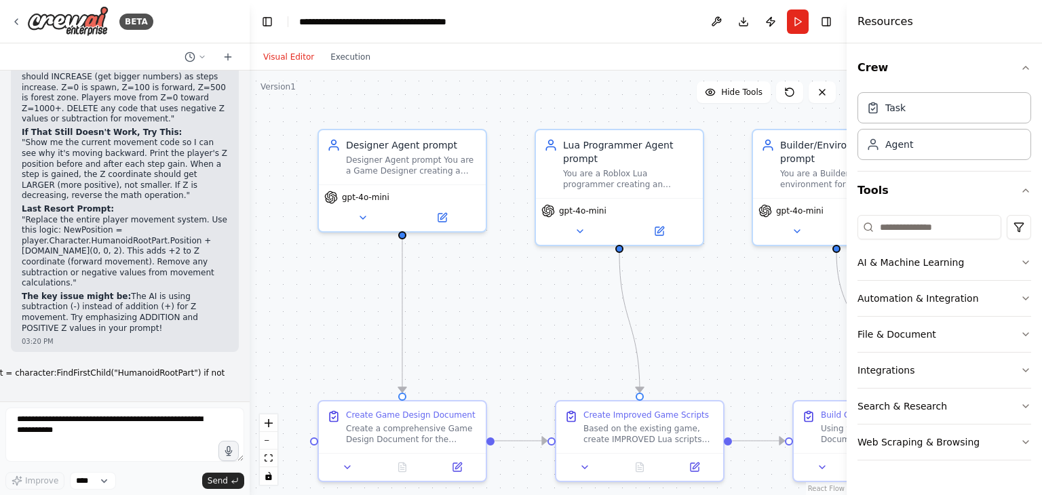
drag, startPoint x: 25, startPoint y: 104, endPoint x: 74, endPoint y: 165, distance: 78.2
drag, startPoint x: 26, startPoint y: 280, endPoint x: 109, endPoint y: 335, distance: 98.8
